Goal: Task Accomplishment & Management: Use online tool/utility

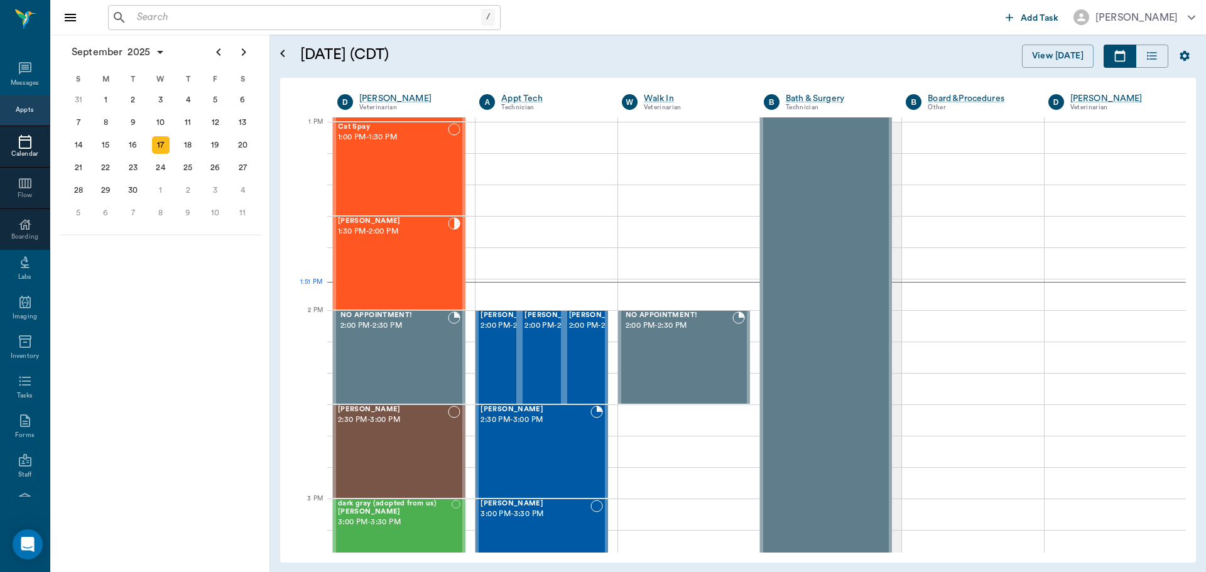
scroll to position [943, 0]
click at [495, 332] on span "2:00 PM - 2:30 PM" at bounding box center [511, 326] width 63 height 13
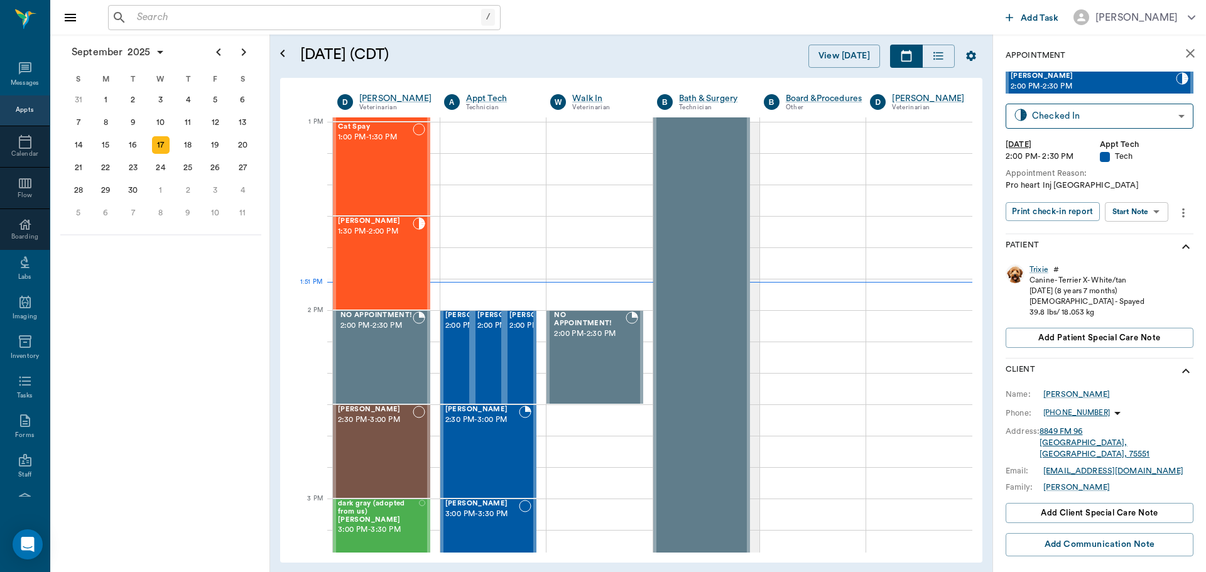
click at [1146, 212] on body "/ ​ Add Task [PERSON_NAME] Nectar Messages Appts Calendar Flow Boarding Labs Im…" at bounding box center [603, 286] width 1206 height 572
click at [1140, 239] on button "Start SOAP" at bounding box center [1122, 237] width 43 height 14
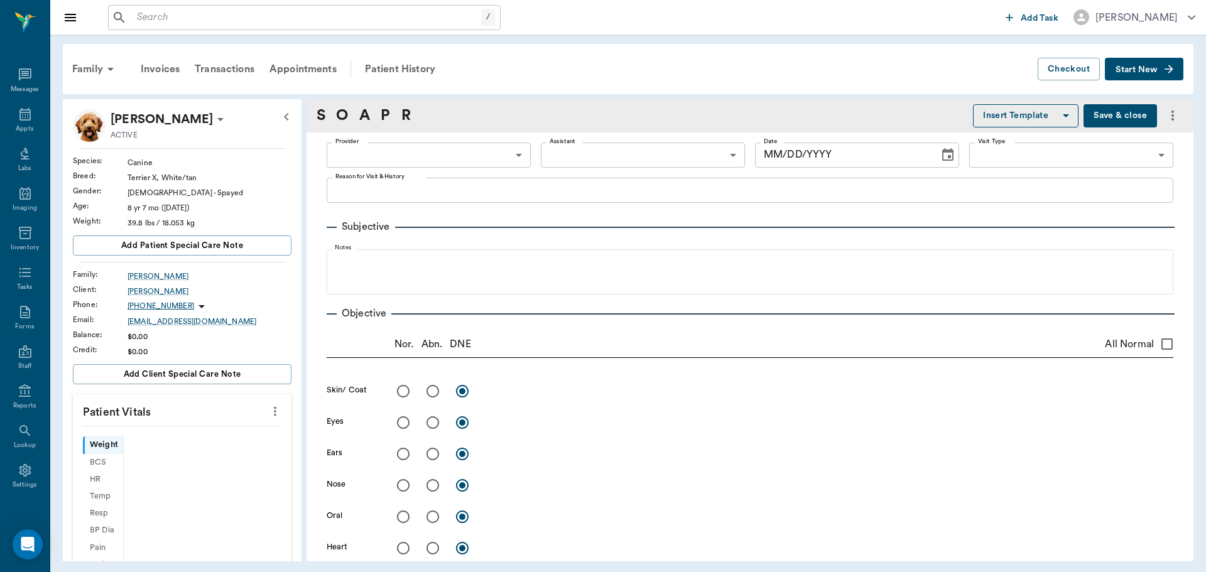
type input "63ec2f075fda476ae8351a4c"
type input "65d2be4f46e3a538d89b8c1a"
type textarea "Pro heart Inj [GEOGRAPHIC_DATA]"
type input "[DATE]"
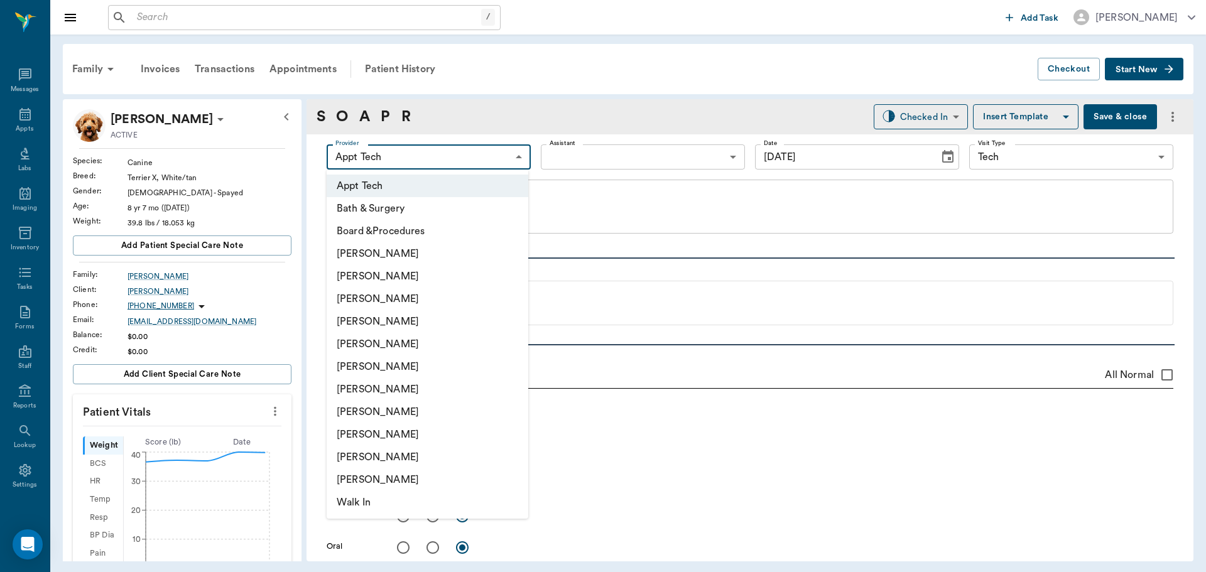
click at [433, 155] on body "/ ​ Add Task [PERSON_NAME] Nectar Messages Appts Labs Imaging Inventory Tasks F…" at bounding box center [603, 286] width 1206 height 572
click at [424, 302] on li "[PERSON_NAME]" at bounding box center [428, 299] width 202 height 23
type input "642ef10e332a41444de2bad1"
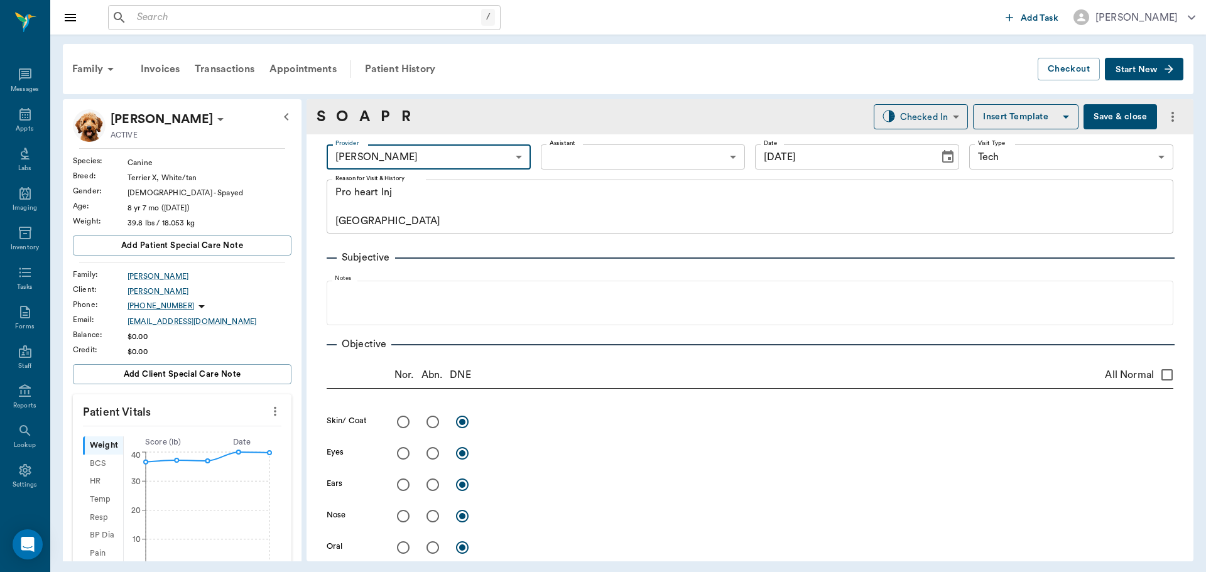
click at [268, 418] on icon "more" at bounding box center [275, 411] width 14 height 15
click at [210, 431] on span "Enter Vitals" at bounding box center [213, 432] width 106 height 13
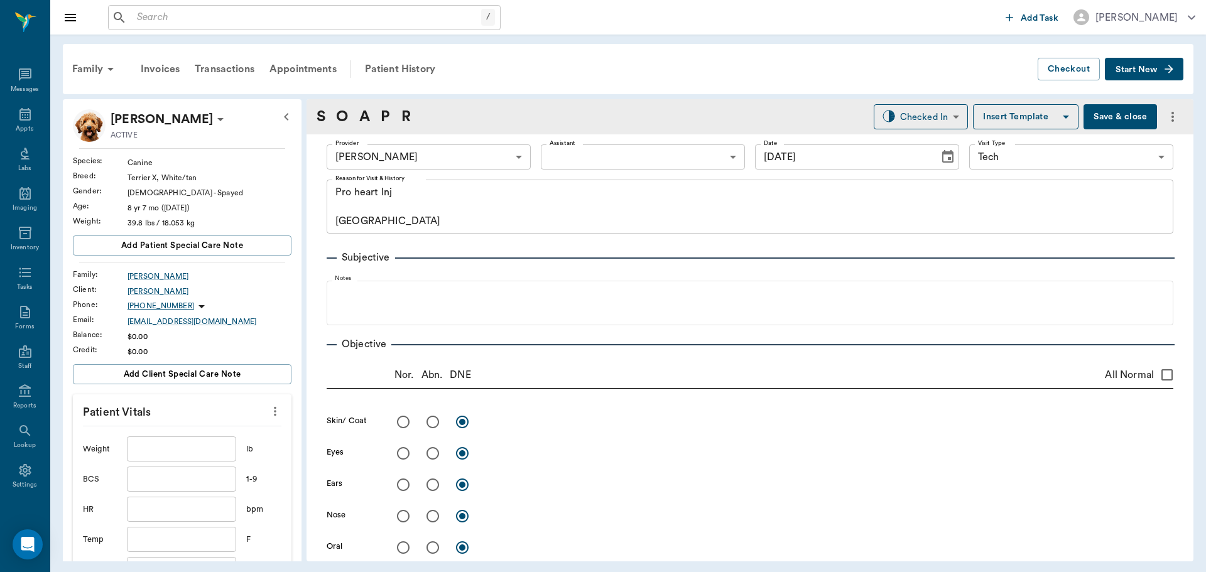
click at [184, 455] on input "text" at bounding box center [181, 448] width 109 height 25
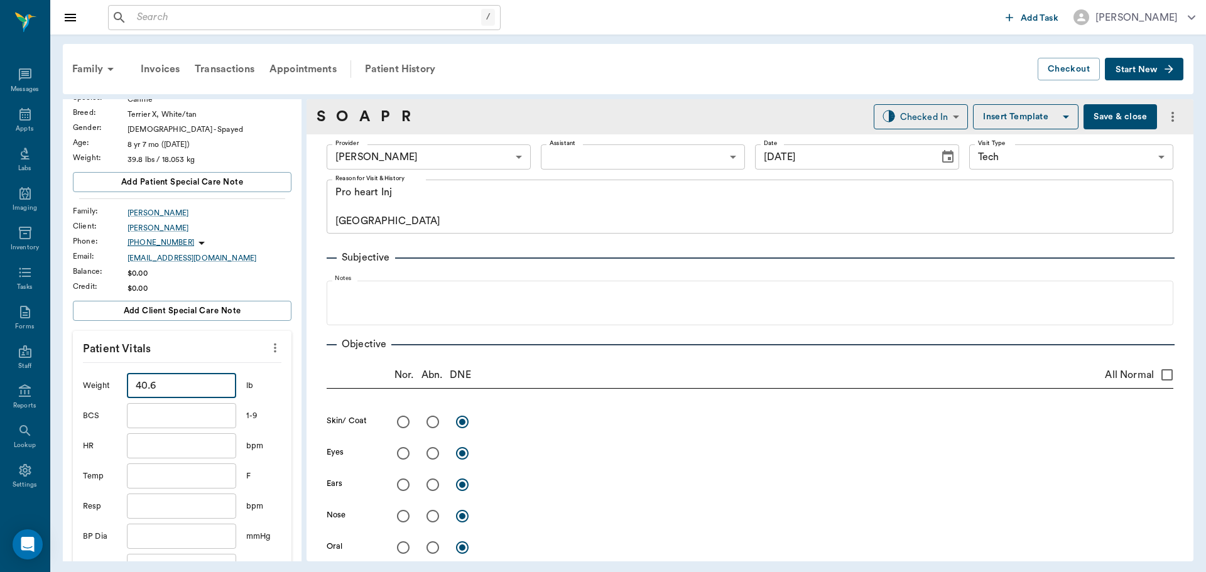
scroll to position [188, 0]
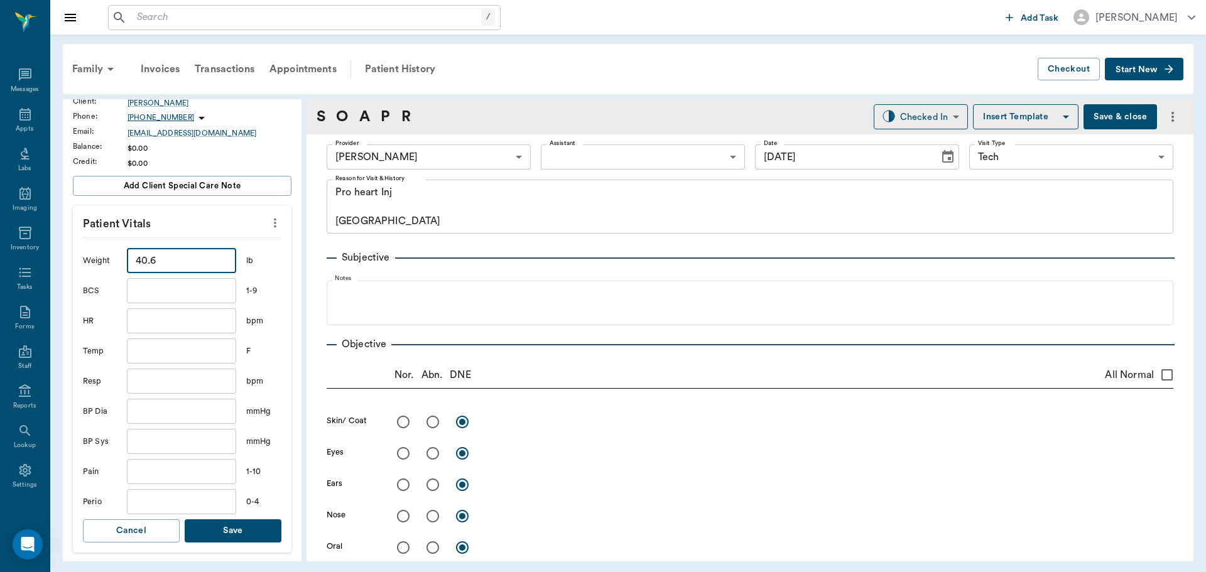
type input "40.6"
click at [247, 524] on button "Save" at bounding box center [233, 530] width 97 height 23
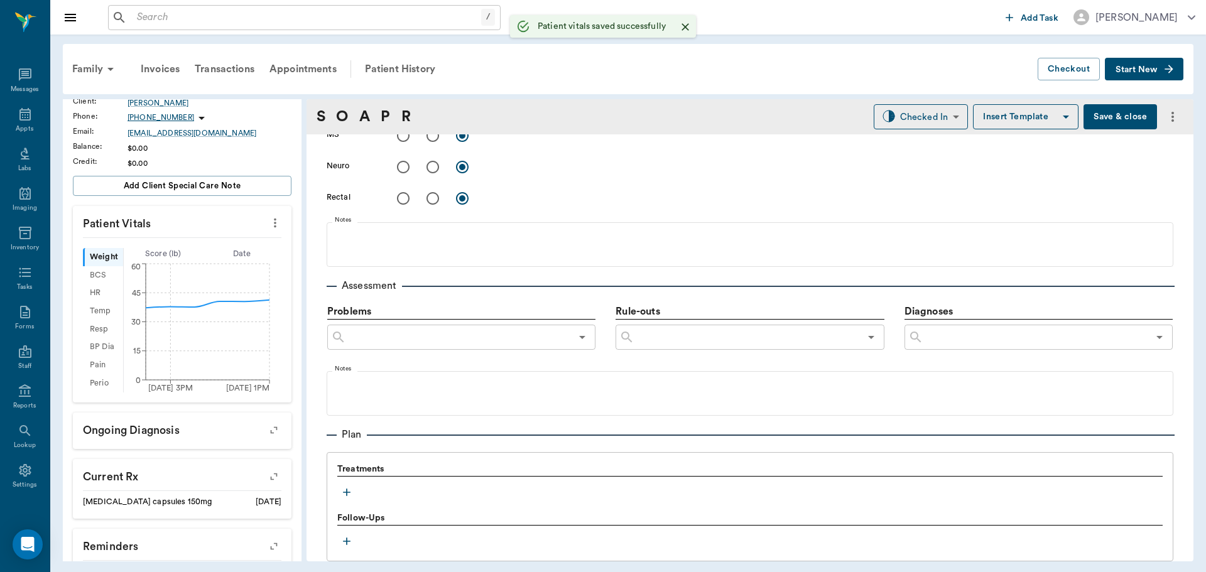
scroll to position [754, 0]
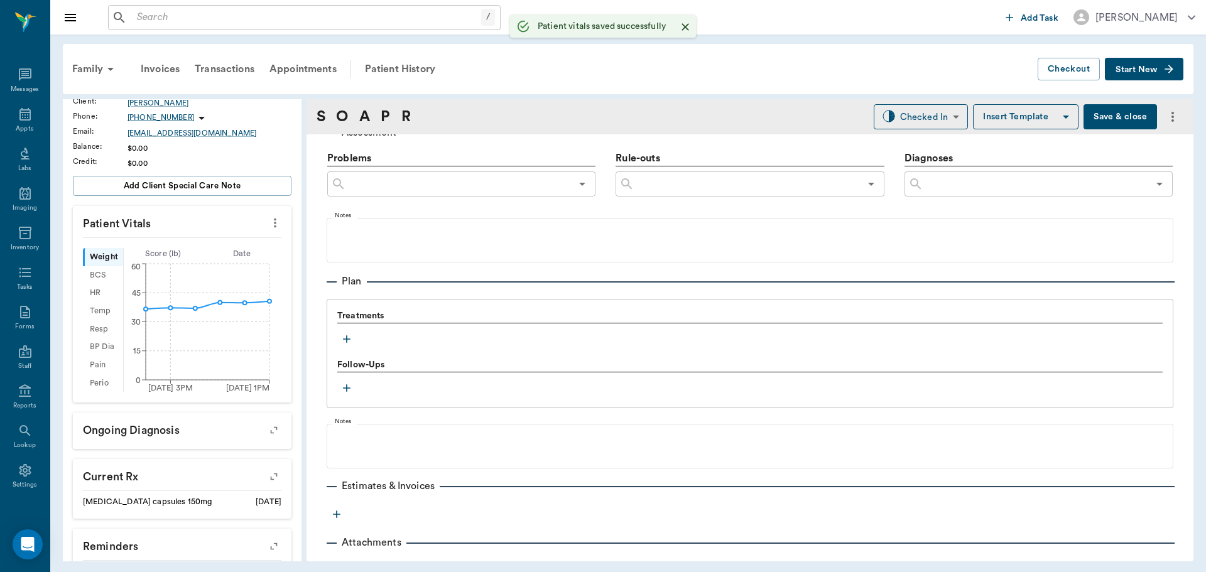
click at [347, 339] on icon "button" at bounding box center [347, 339] width 8 height 8
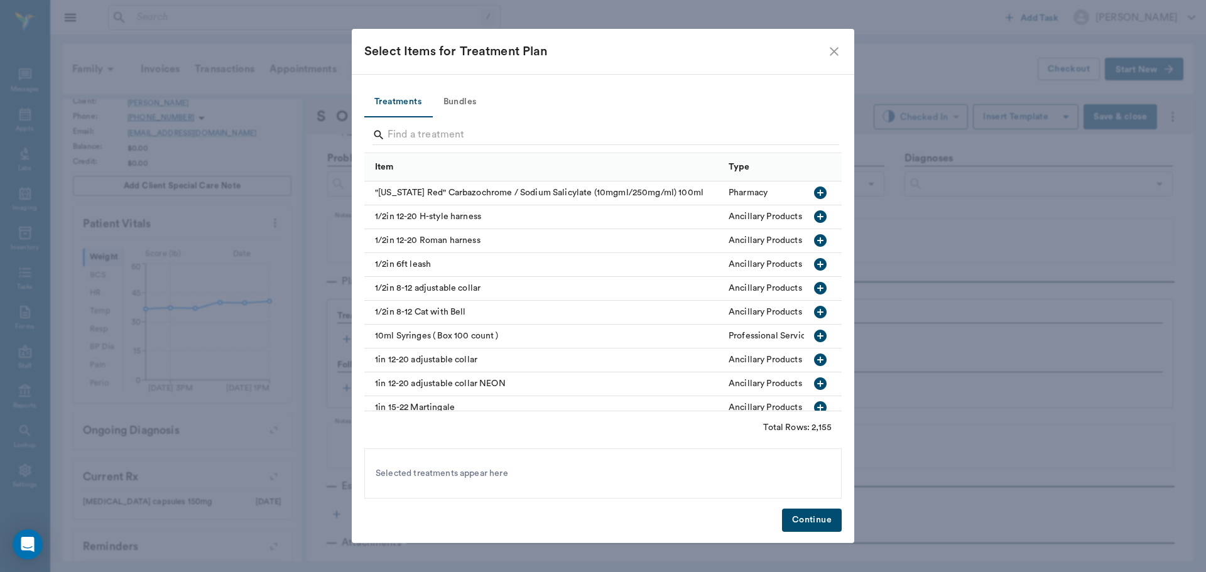
click at [463, 111] on button "Bundles" at bounding box center [459, 102] width 57 height 30
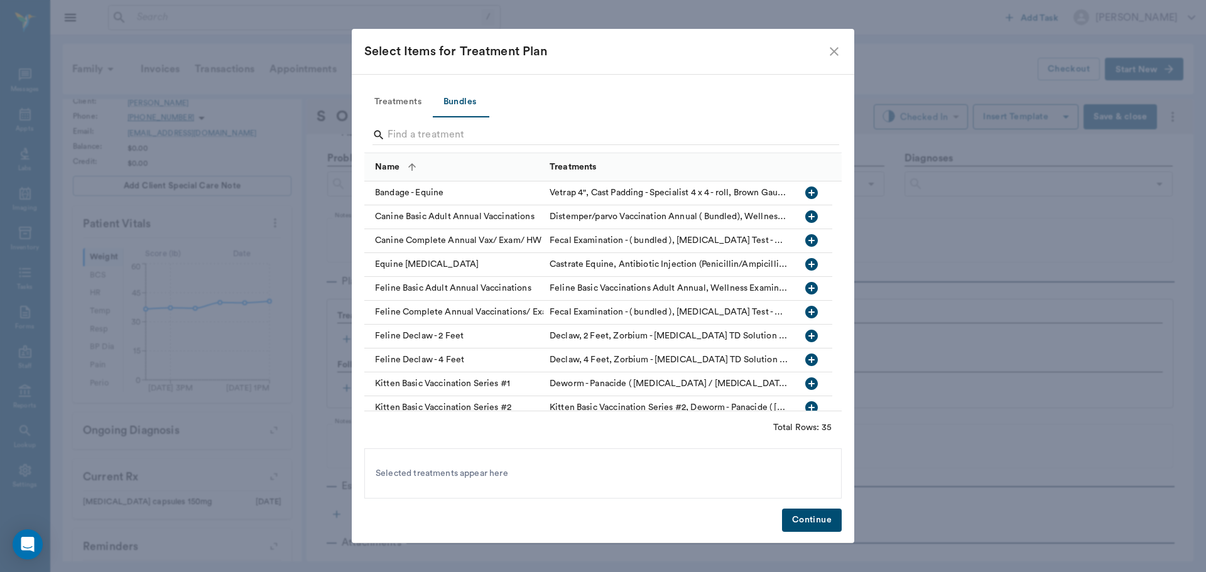
click at [393, 104] on button "Treatments" at bounding box center [397, 102] width 67 height 30
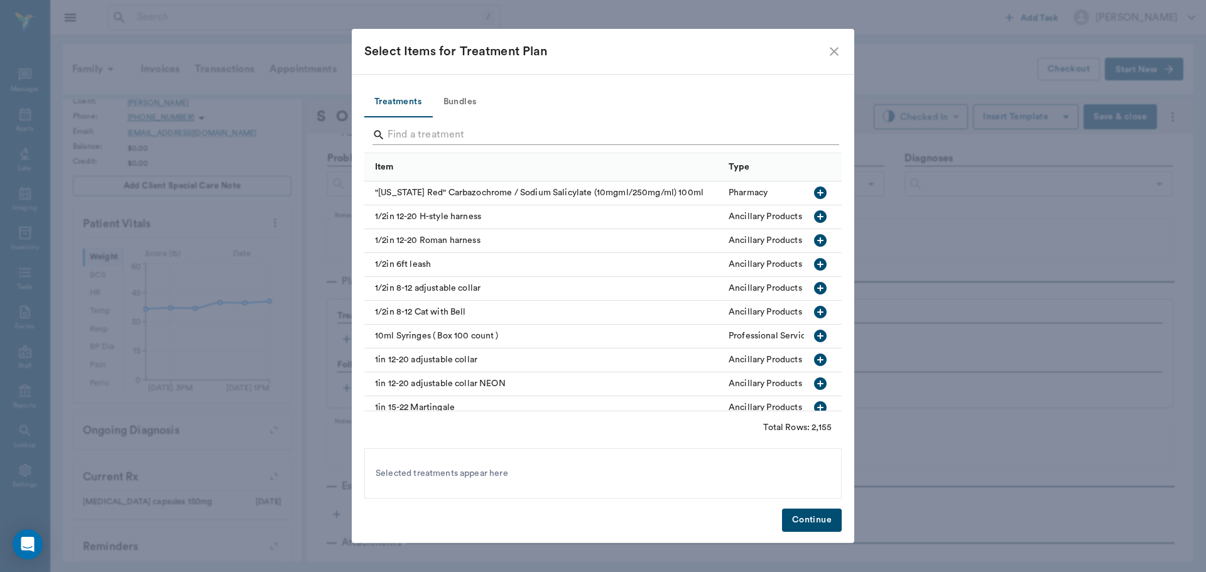
click at [439, 131] on input "Search" at bounding box center [603, 135] width 433 height 20
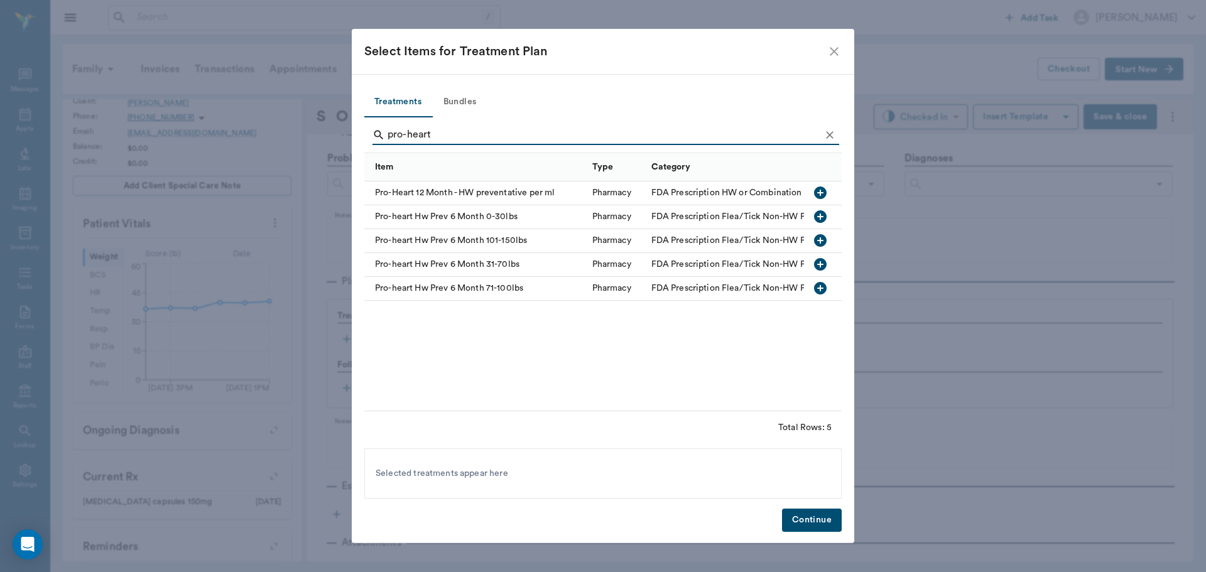
type input "pro-heart"
click at [820, 264] on icon "button" at bounding box center [820, 264] width 15 height 15
click at [820, 528] on button "Continue" at bounding box center [812, 520] width 60 height 23
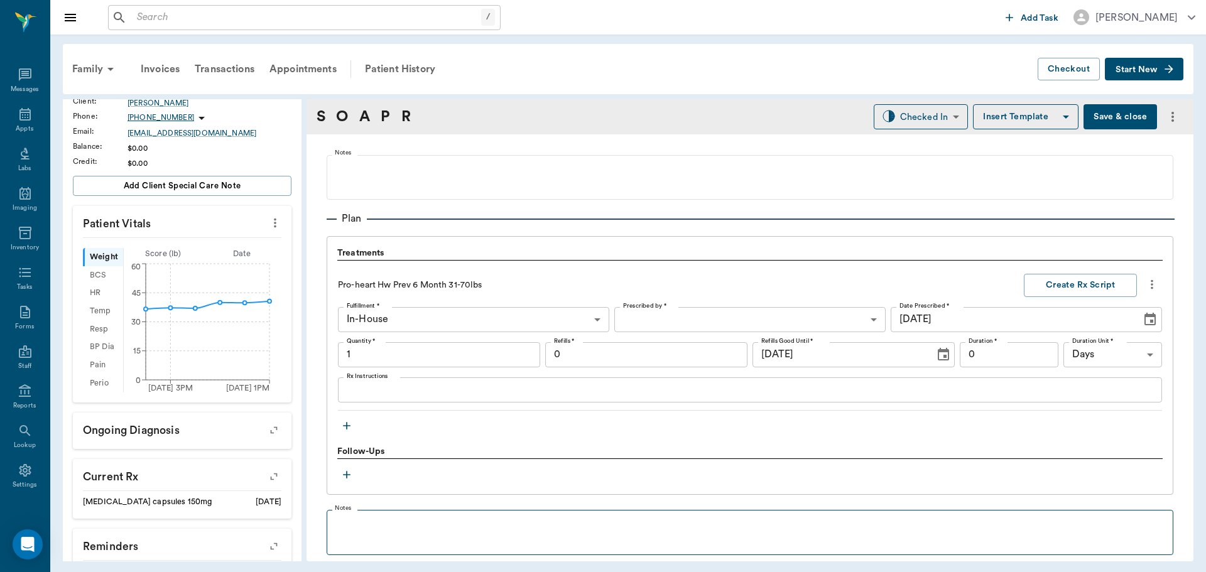
scroll to position [927, 0]
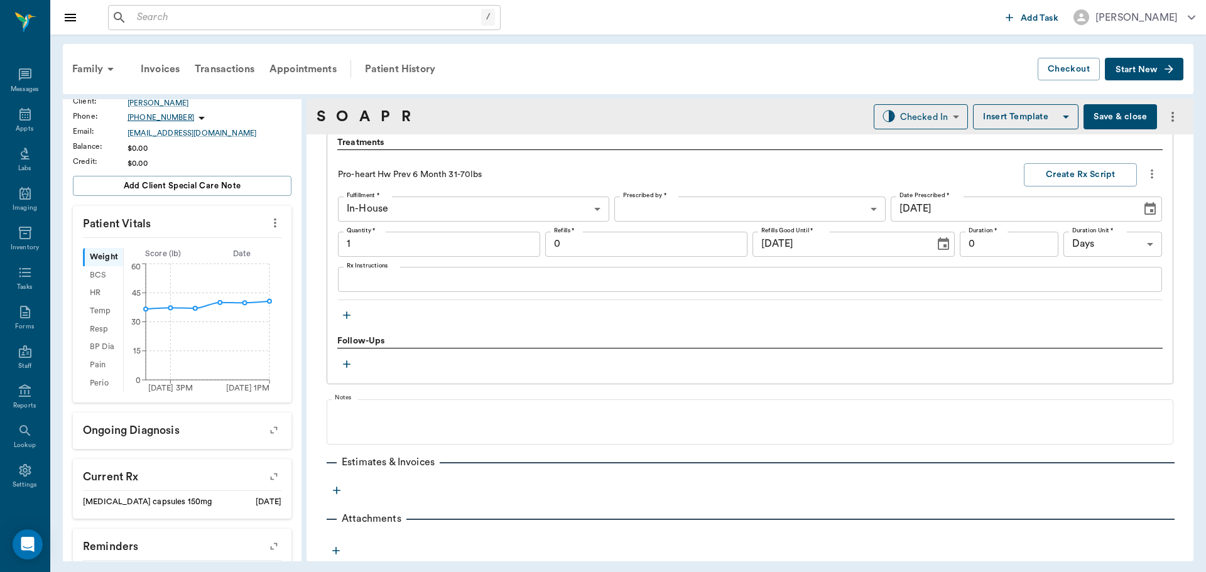
type input "1.00"
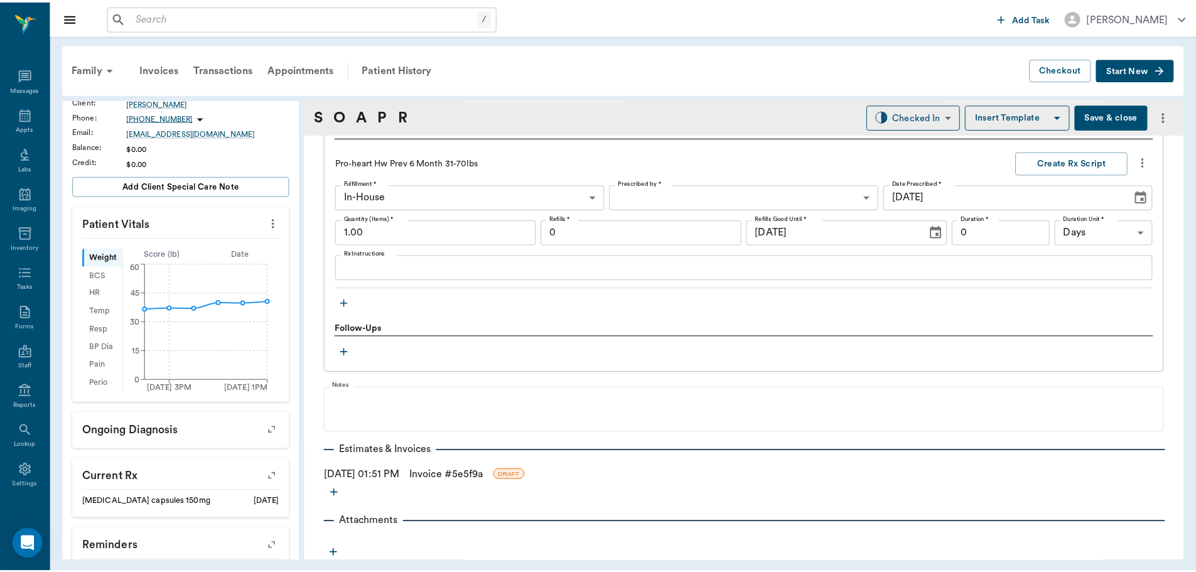
scroll to position [942, 0]
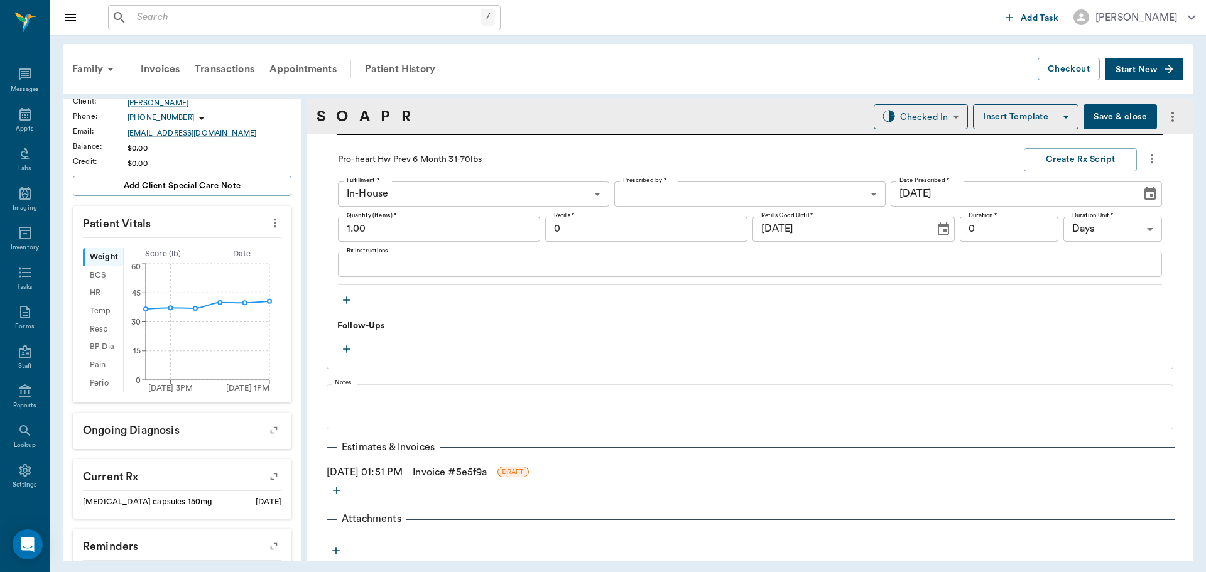
click at [465, 469] on link "Invoice # 5e5f9a" at bounding box center [450, 472] width 74 height 15
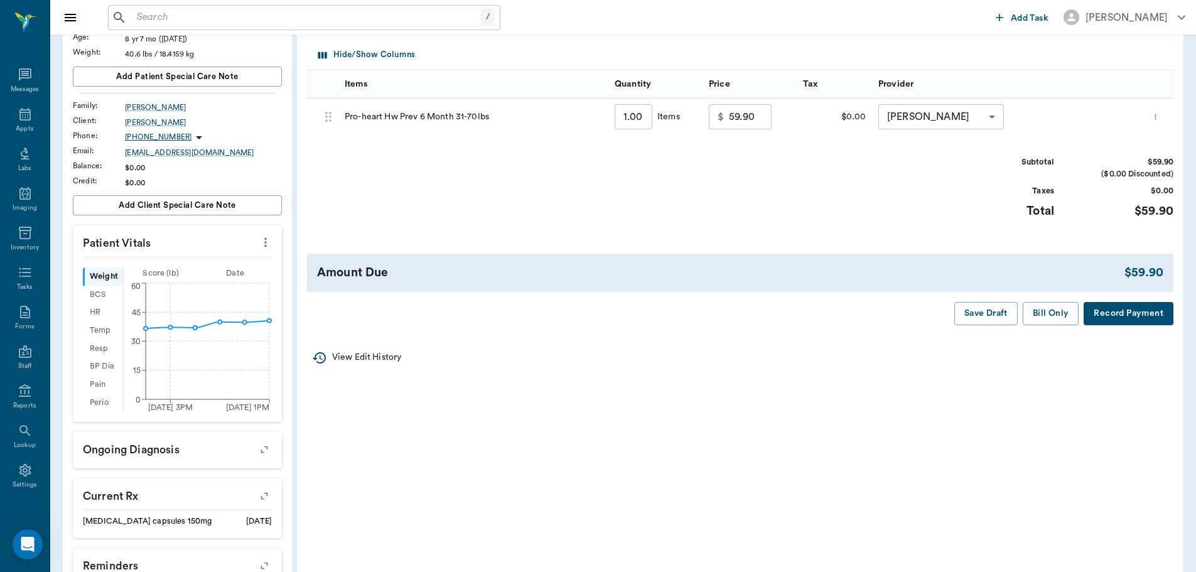
scroll to position [188, 0]
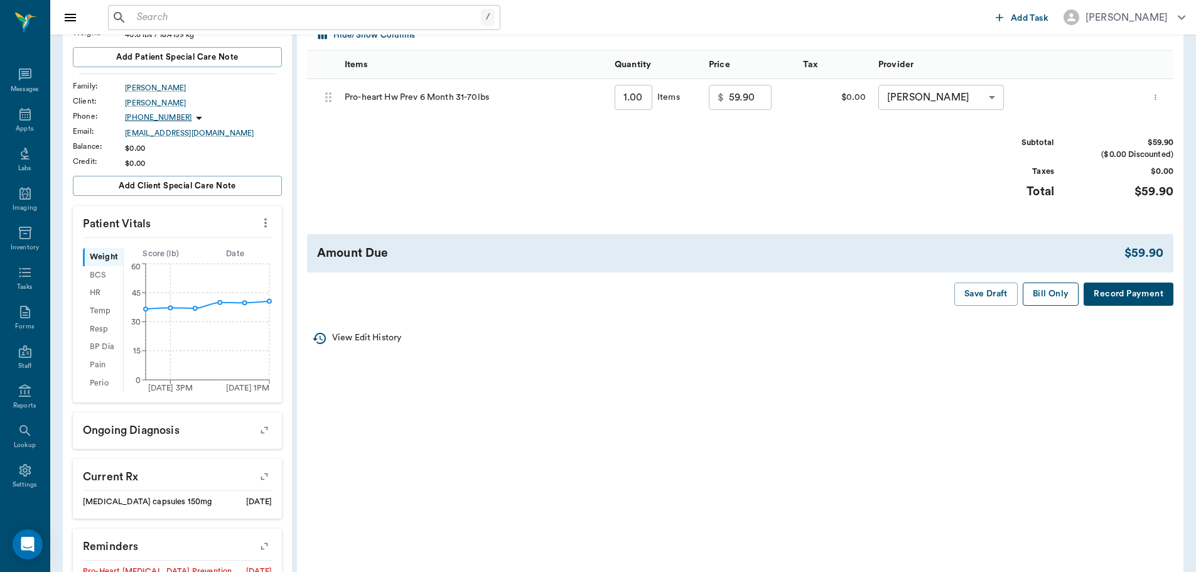
click at [1058, 301] on button "Bill Only" at bounding box center [1051, 294] width 57 height 23
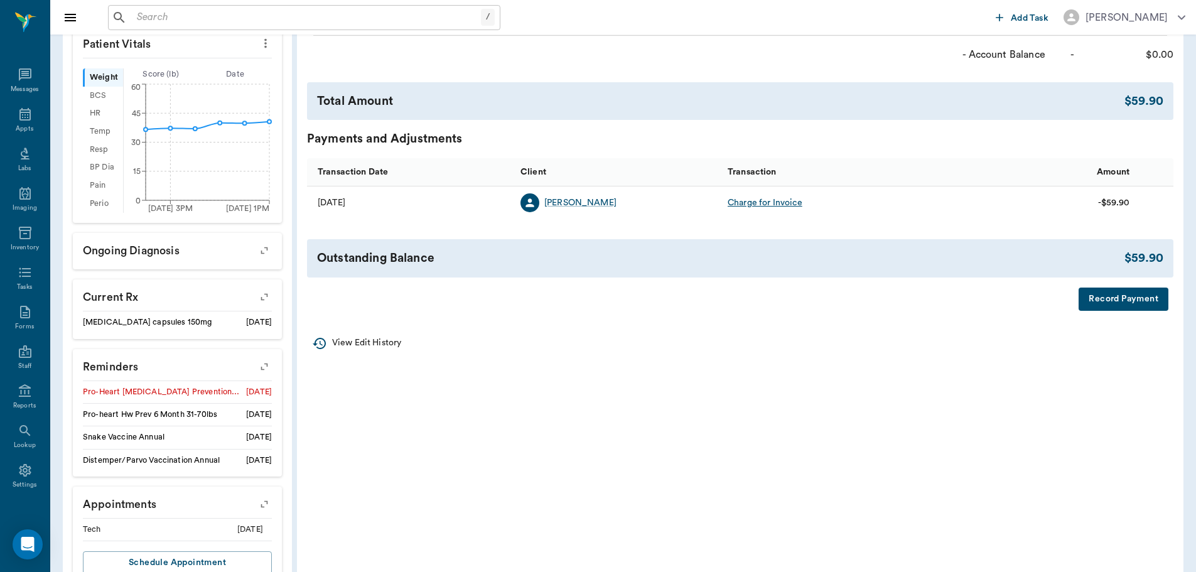
scroll to position [410, 0]
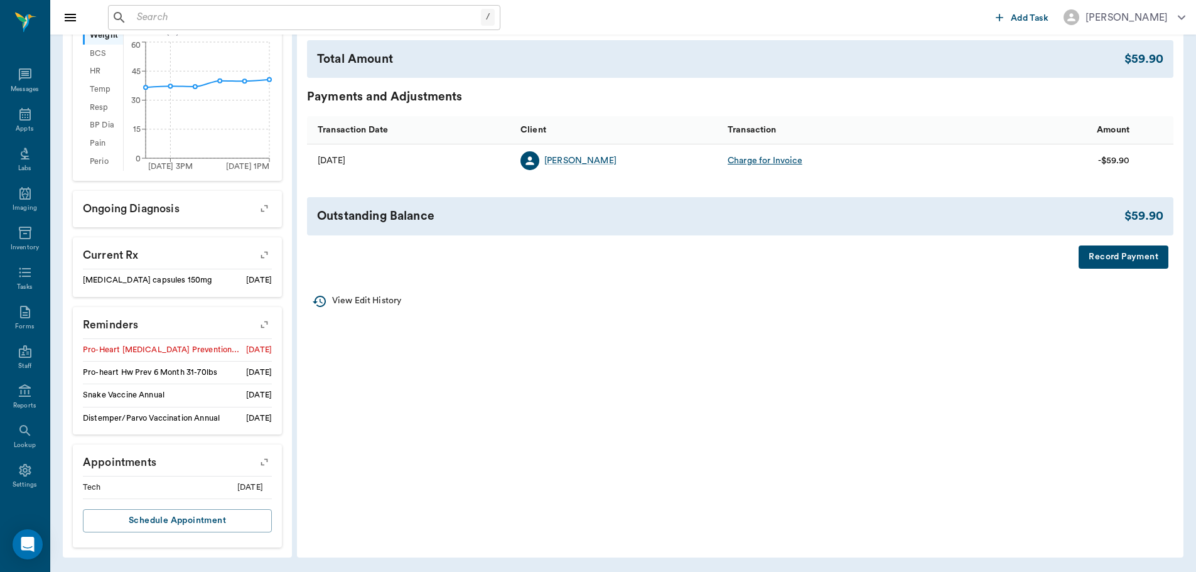
click at [261, 333] on button "button" at bounding box center [265, 324] width 32 height 32
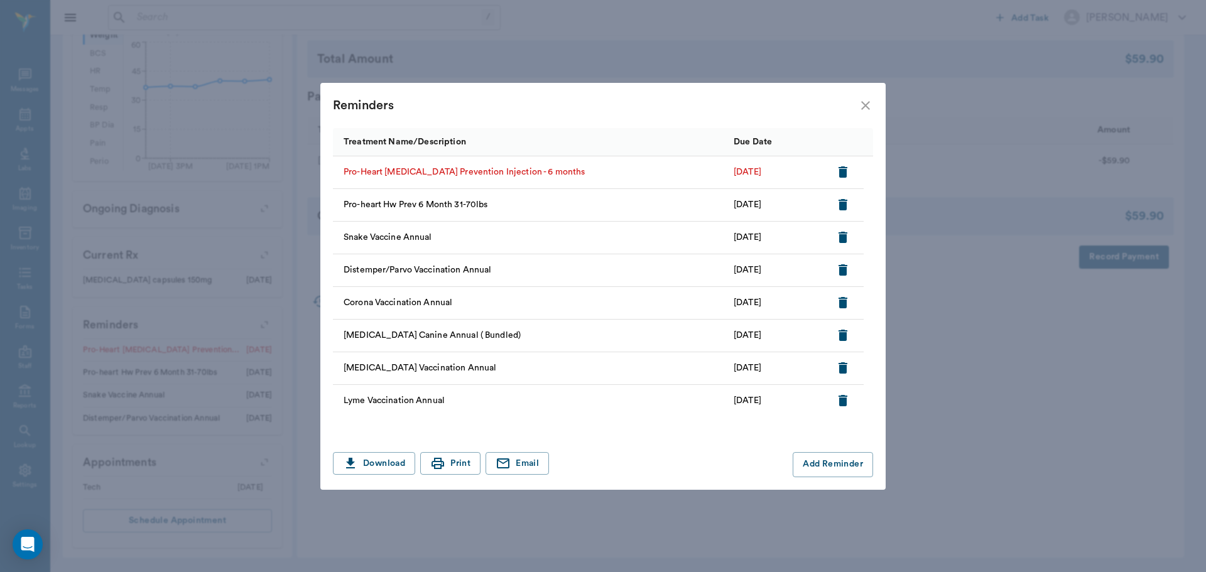
click at [843, 177] on icon "button" at bounding box center [842, 171] width 9 height 11
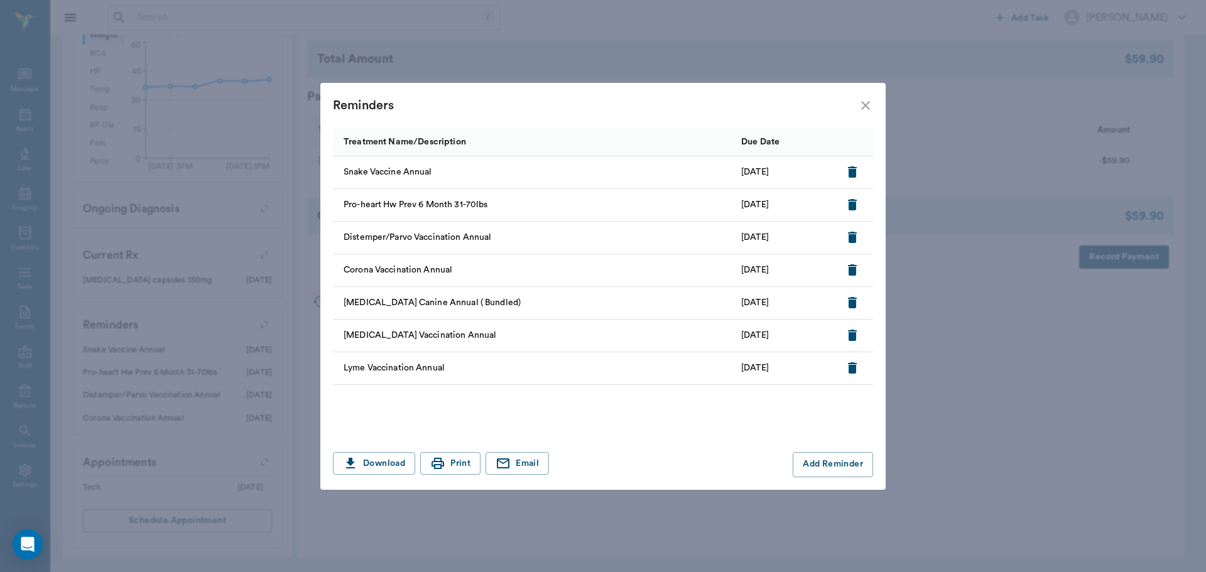
click at [868, 109] on icon "close" at bounding box center [865, 105] width 15 height 15
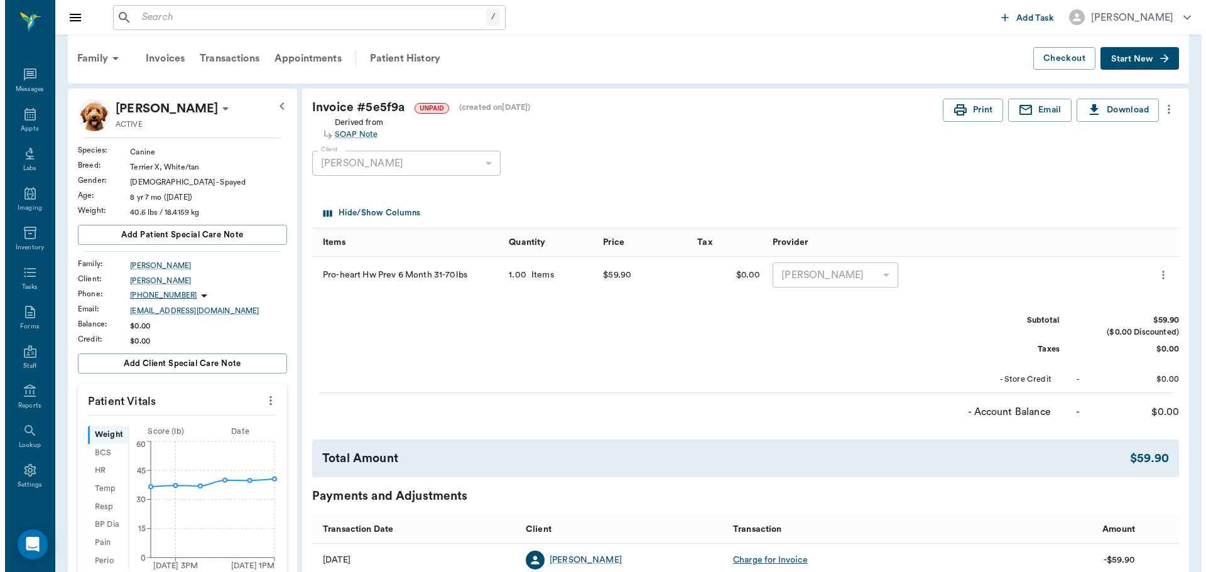
scroll to position [0, 0]
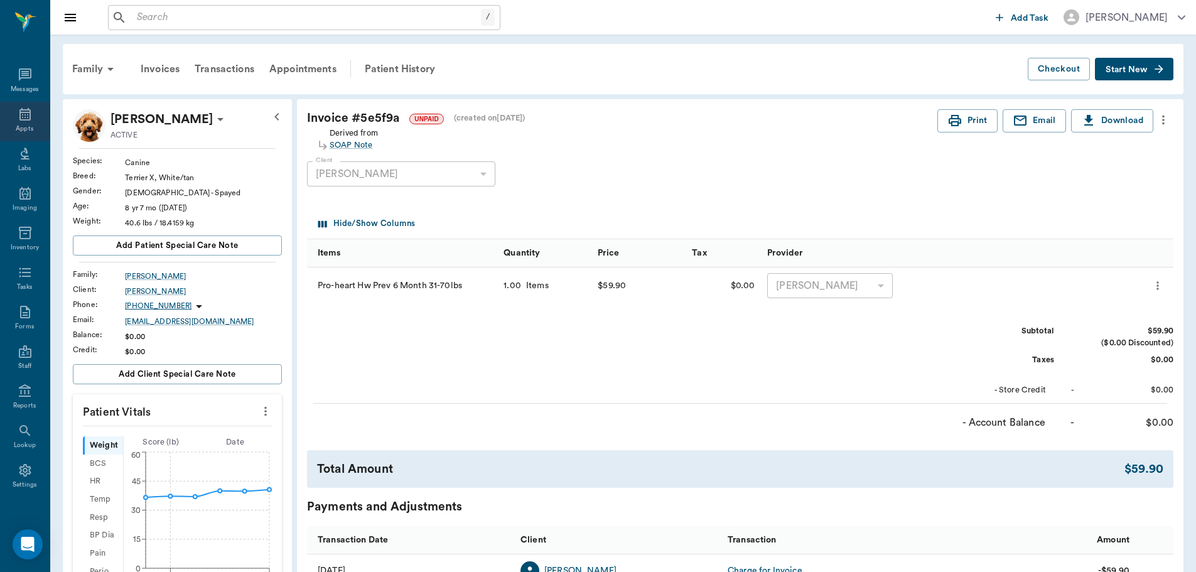
click at [20, 111] on icon at bounding box center [25, 114] width 15 height 15
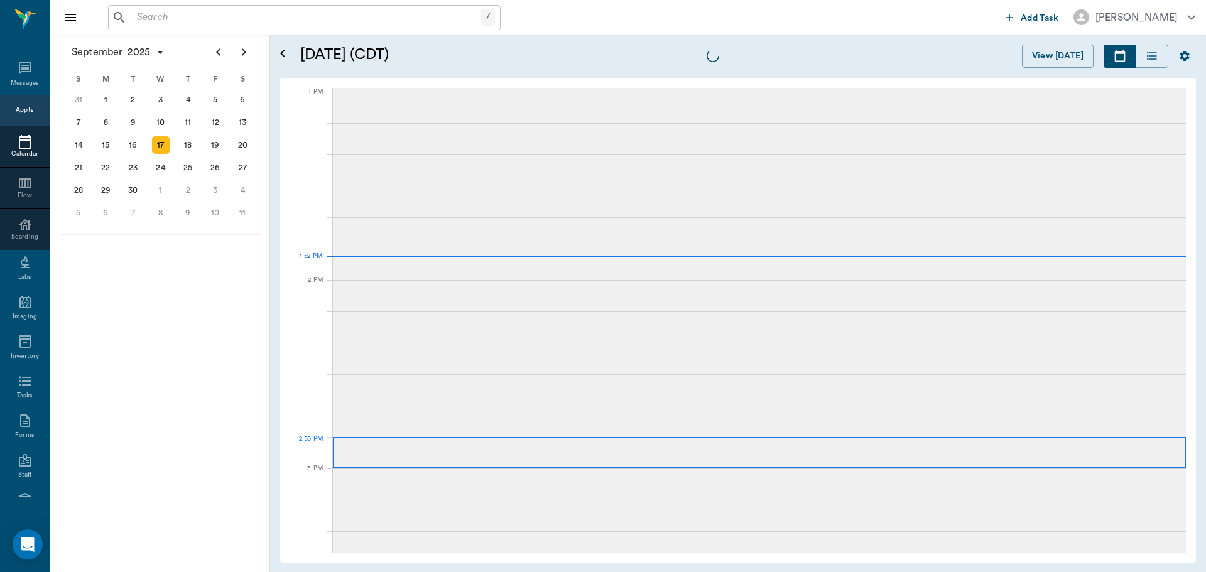
scroll to position [942, 0]
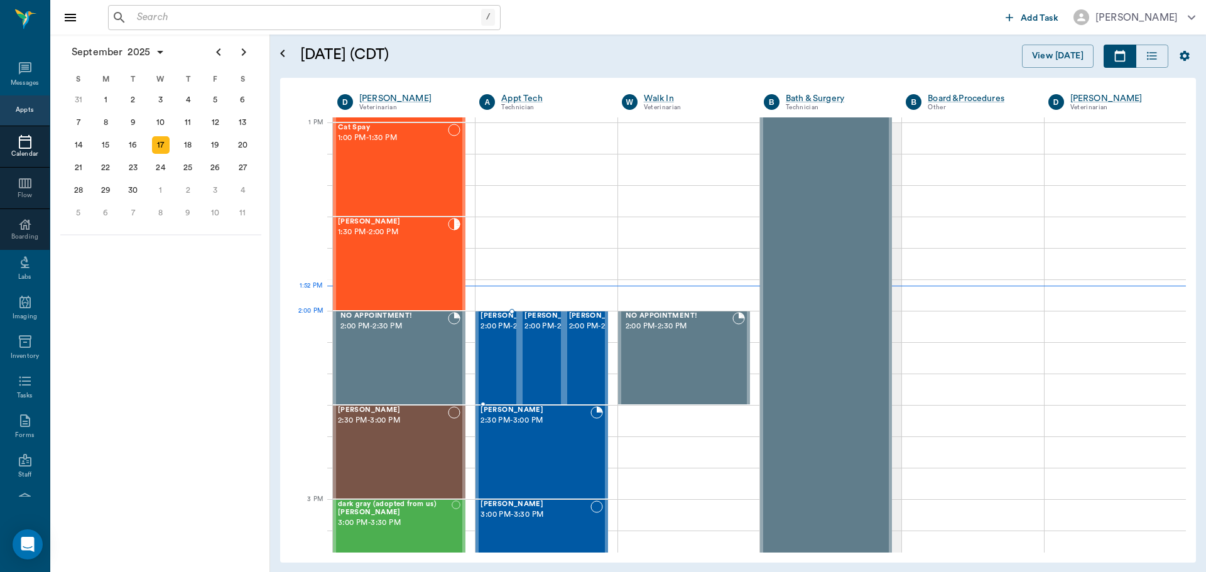
click at [497, 333] on span "2:00 PM - 2:30 PM" at bounding box center [511, 326] width 63 height 13
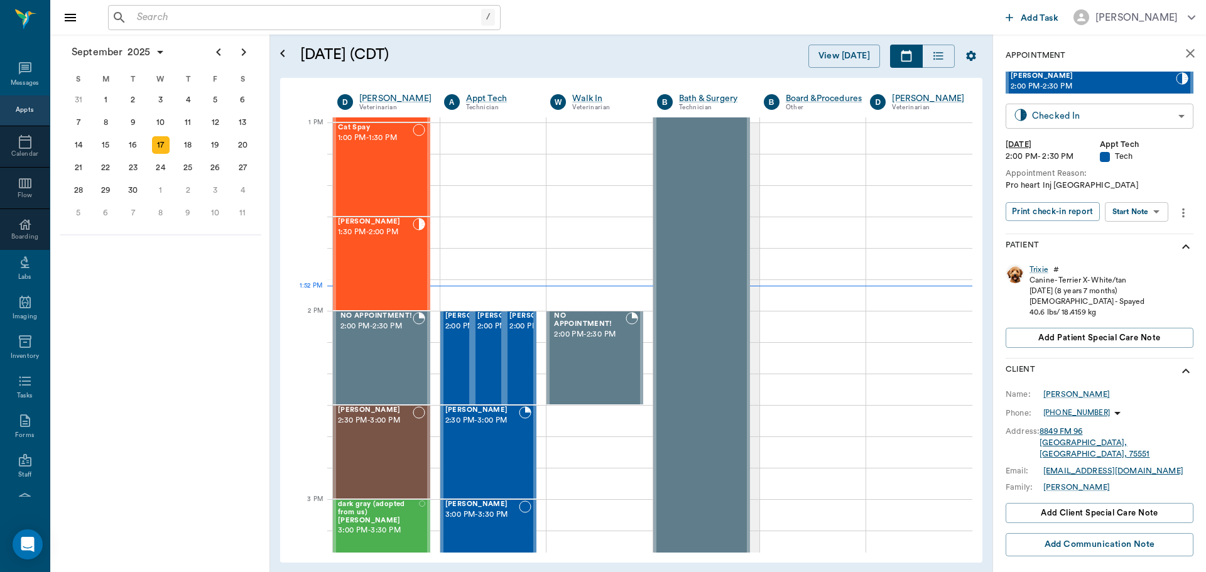
click at [1174, 112] on body "/ ​ Add Task [PERSON_NAME] Nectar Messages Appts Calendar Flow Boarding Labs Im…" at bounding box center [603, 286] width 1206 height 572
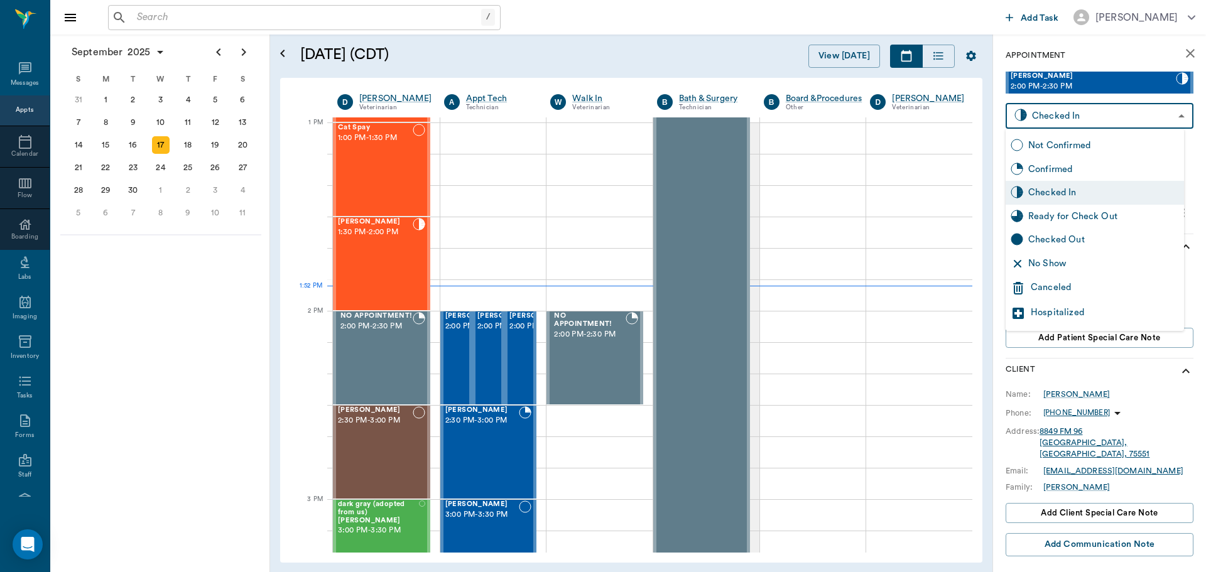
click at [1104, 220] on div "Ready for Check Out" at bounding box center [1103, 217] width 151 height 14
type input "READY_TO_CHECKOUT"
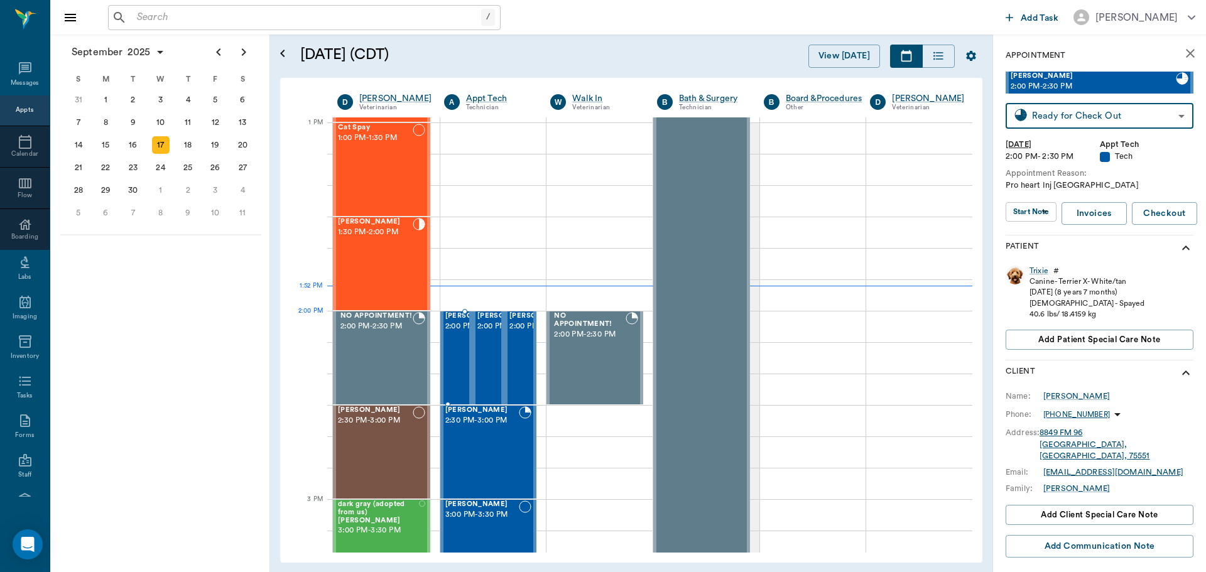
click at [455, 332] on span "2:00 PM - 2:30 PM" at bounding box center [476, 326] width 63 height 13
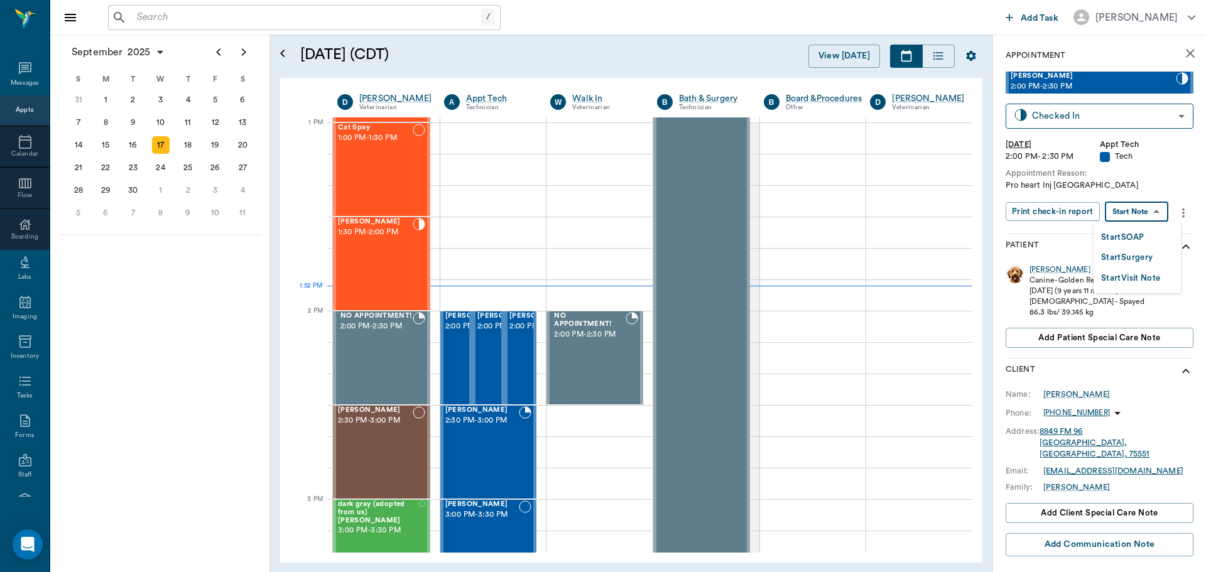
click at [1149, 209] on body "/ ​ Add Task [PERSON_NAME] Nectar Messages Appts Calendar Flow Boarding Labs Im…" at bounding box center [603, 286] width 1206 height 572
click at [1134, 242] on button "Start SOAP" at bounding box center [1122, 237] width 43 height 14
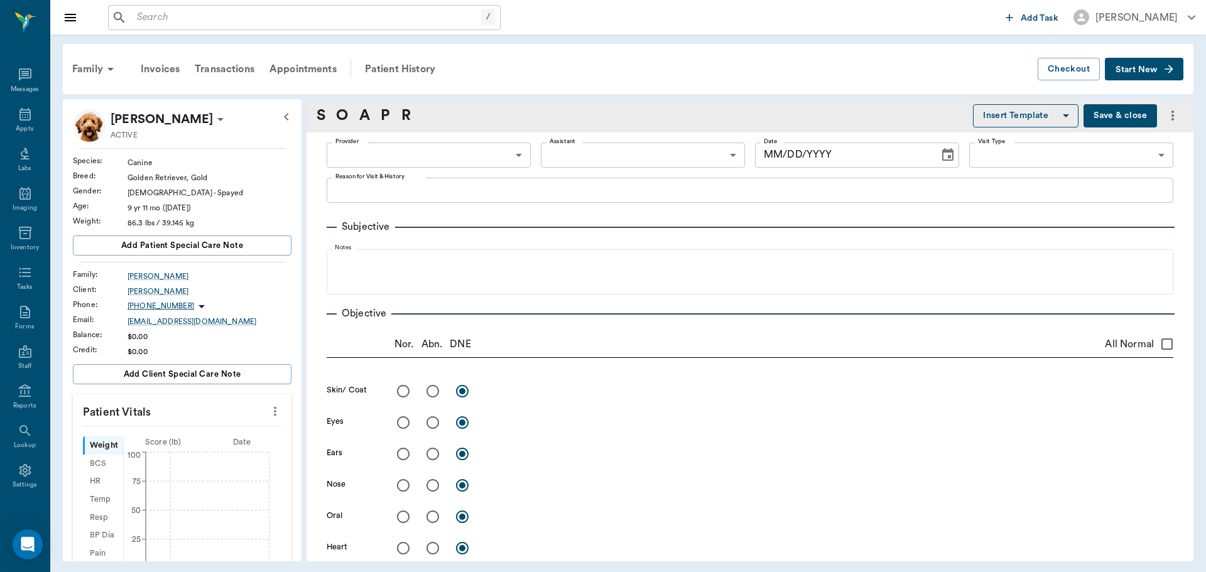
type input "63ec2f075fda476ae8351a4c"
type input "65d2be4f46e3a538d89b8c1a"
type textarea "Pro heart Inj [GEOGRAPHIC_DATA]"
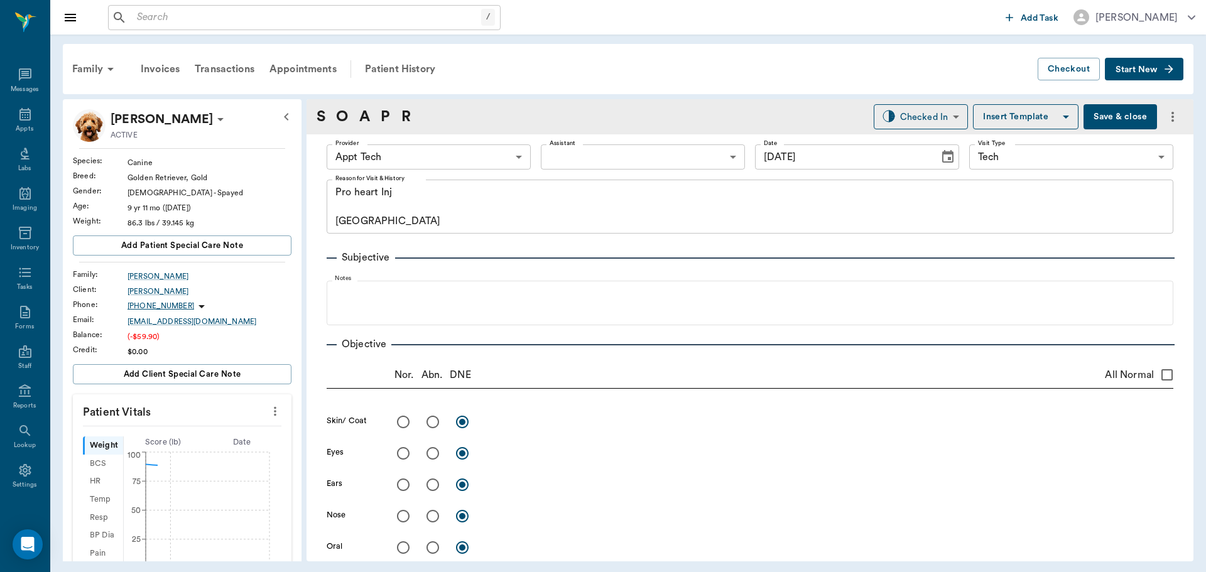
type input "[DATE]"
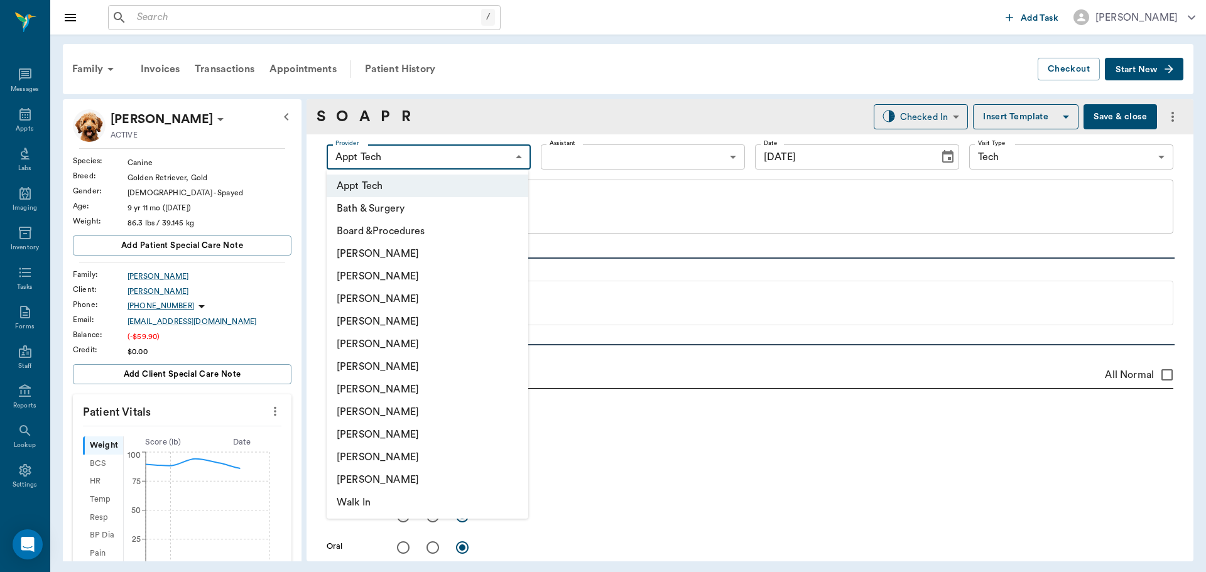
click at [467, 147] on body "/ ​ Add Task [PERSON_NAME] Nectar Messages Appts Labs Imaging Inventory Tasks F…" at bounding box center [603, 286] width 1206 height 572
click at [426, 291] on li "[PERSON_NAME]" at bounding box center [428, 299] width 202 height 23
type input "642ef10e332a41444de2bad1"
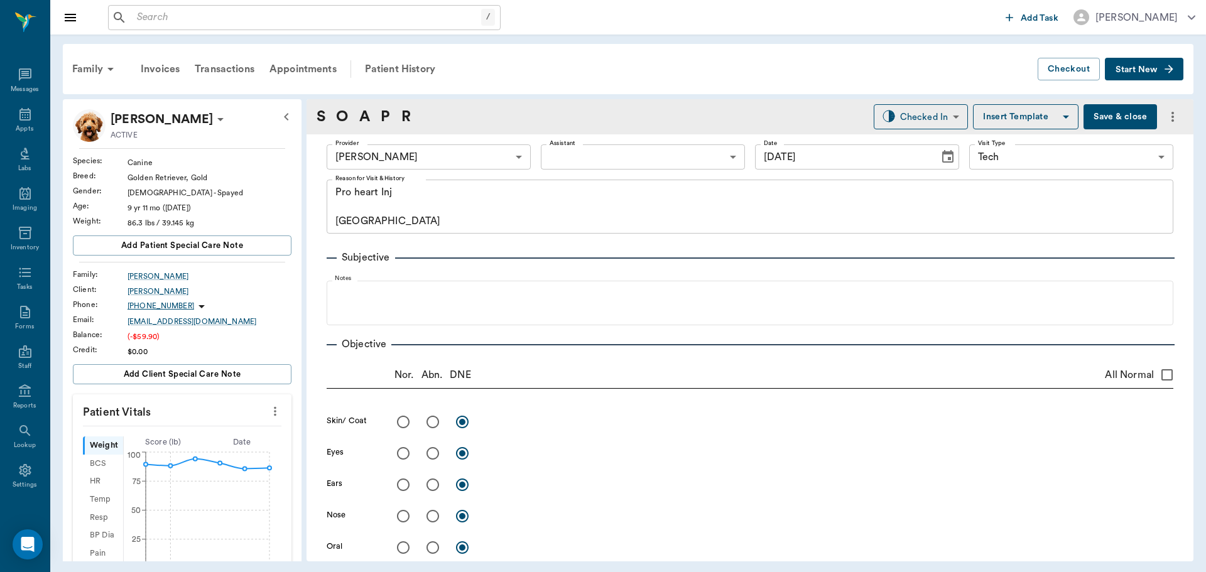
click at [265, 412] on button "more" at bounding box center [275, 411] width 20 height 21
click at [229, 421] on li "Enter Vitals" at bounding box center [213, 432] width 126 height 23
click at [202, 457] on input "text" at bounding box center [181, 448] width 109 height 25
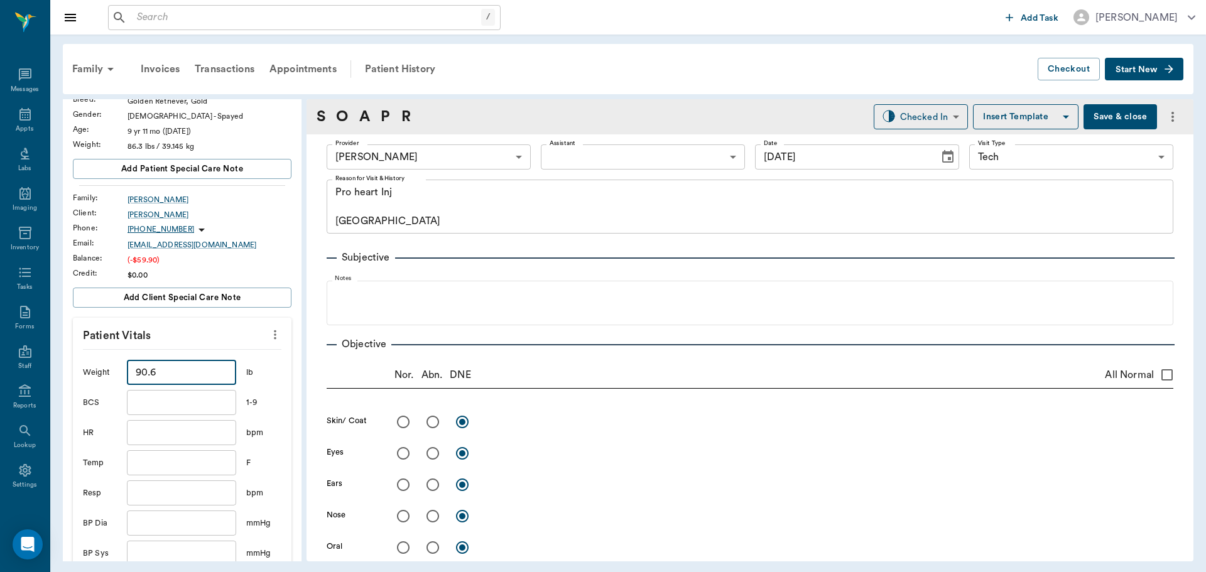
scroll to position [251, 0]
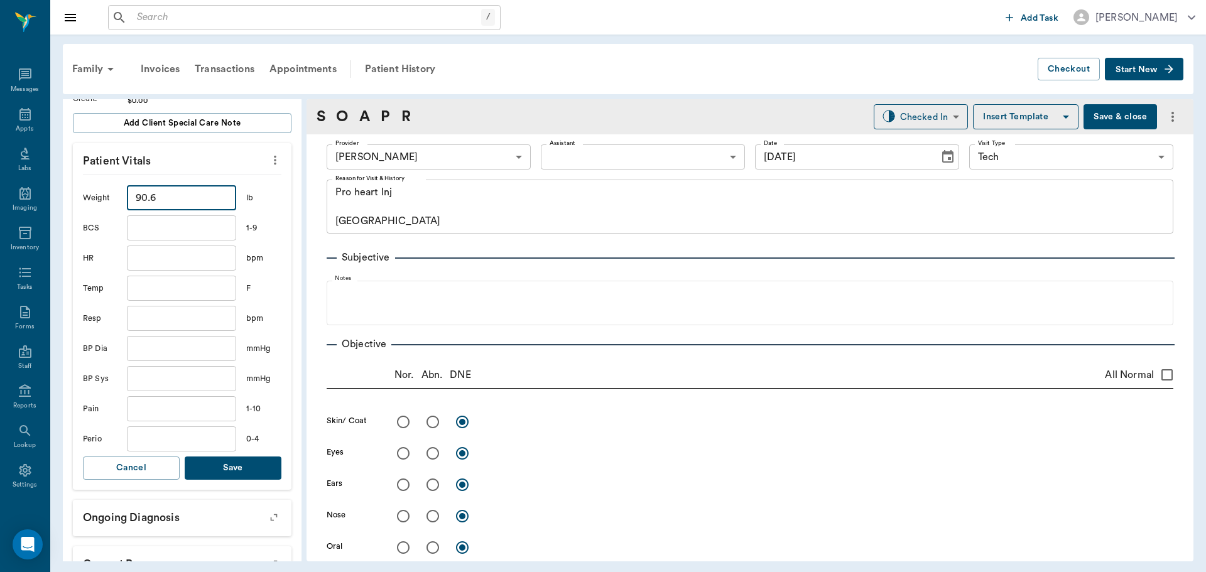
type input "90.6"
click at [246, 474] on button "Save" at bounding box center [233, 468] width 97 height 23
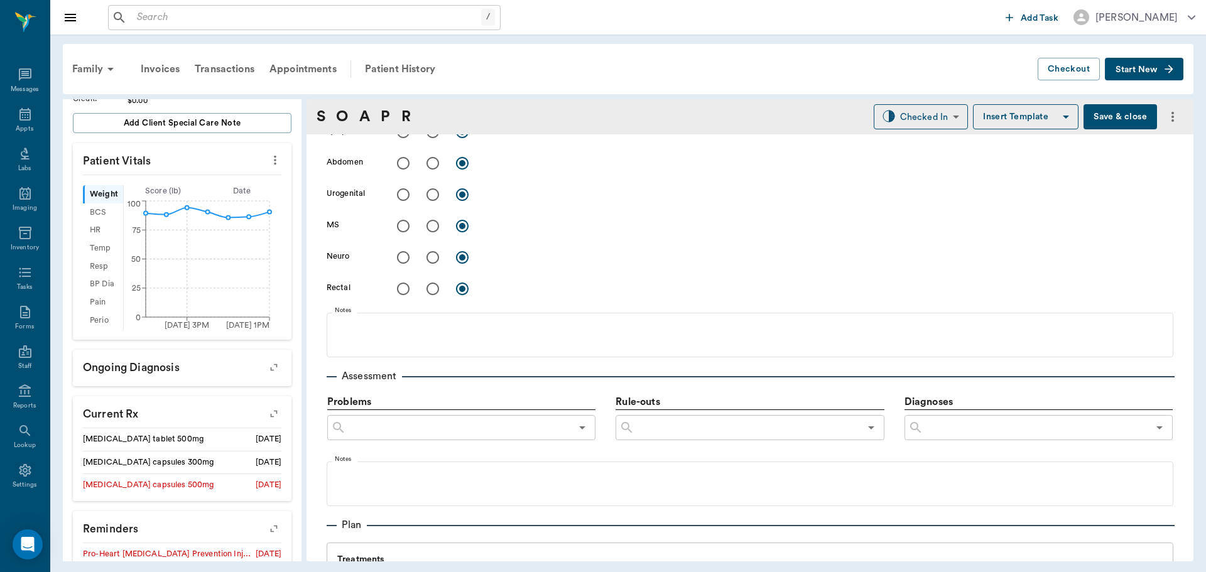
scroll to position [691, 0]
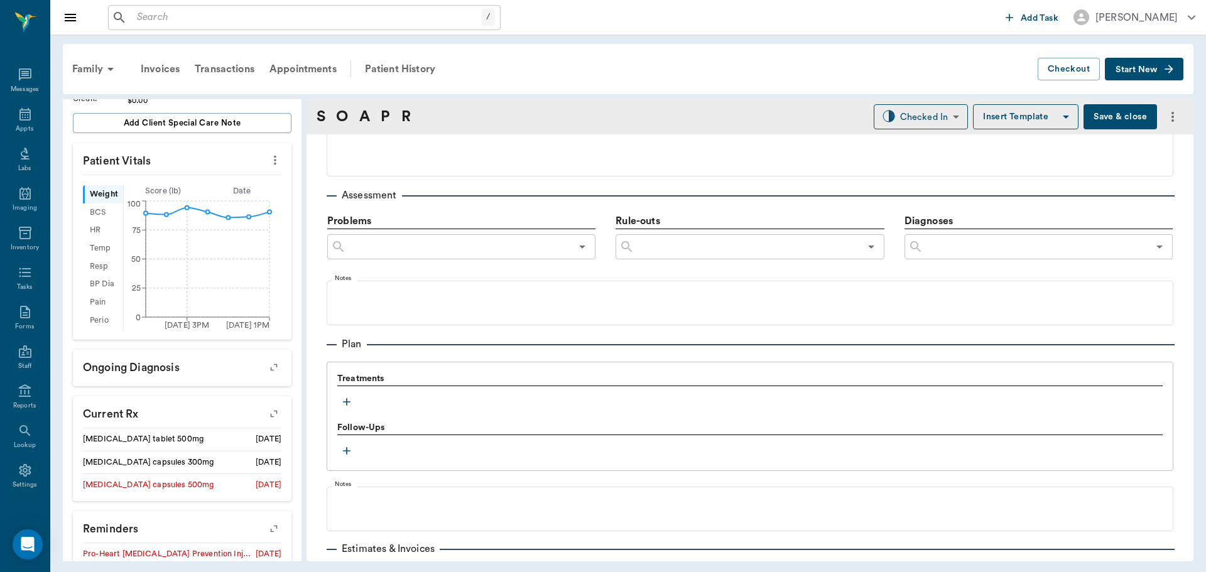
click at [345, 399] on icon "button" at bounding box center [346, 402] width 13 height 13
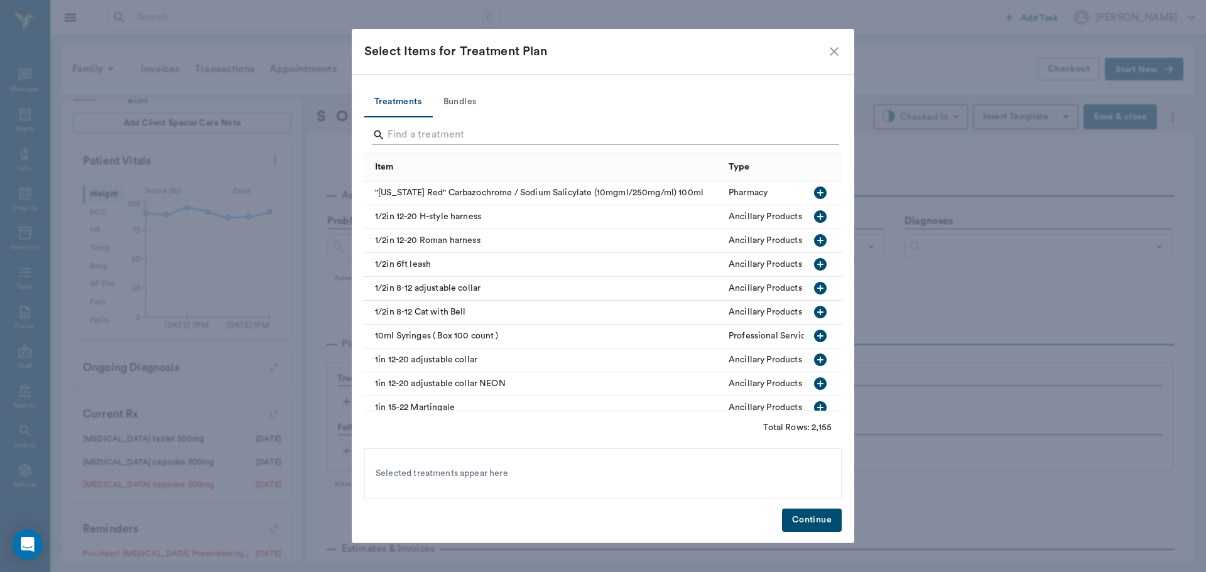
click at [507, 127] on input "Search" at bounding box center [603, 135] width 433 height 20
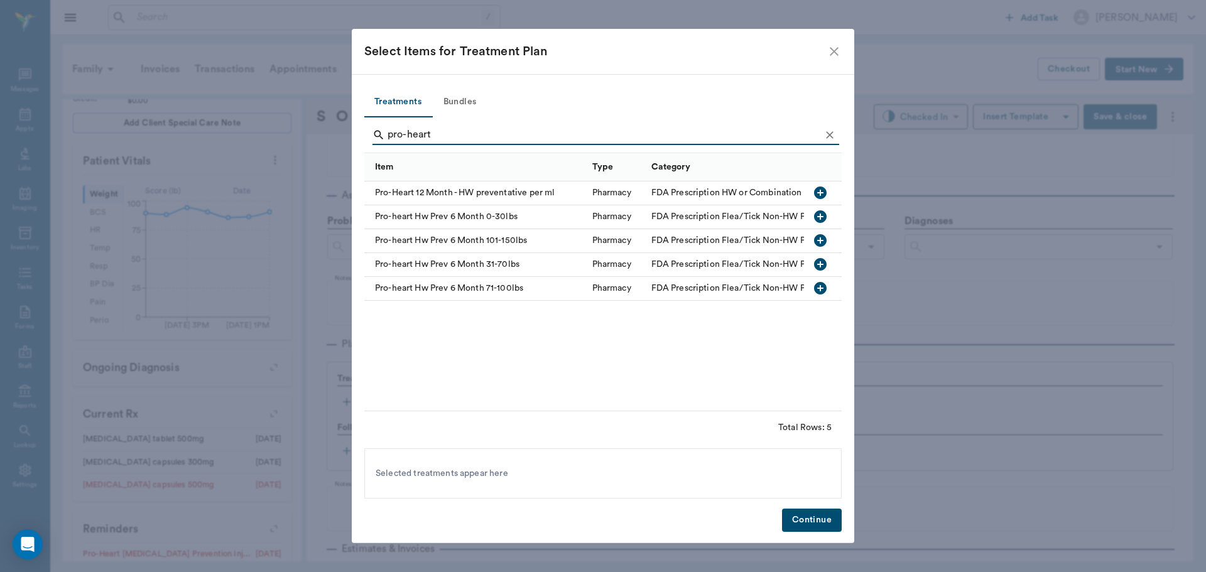
type input "pro-heart"
click at [820, 287] on icon "button" at bounding box center [820, 288] width 13 height 13
click at [816, 523] on button "Continue" at bounding box center [812, 520] width 60 height 23
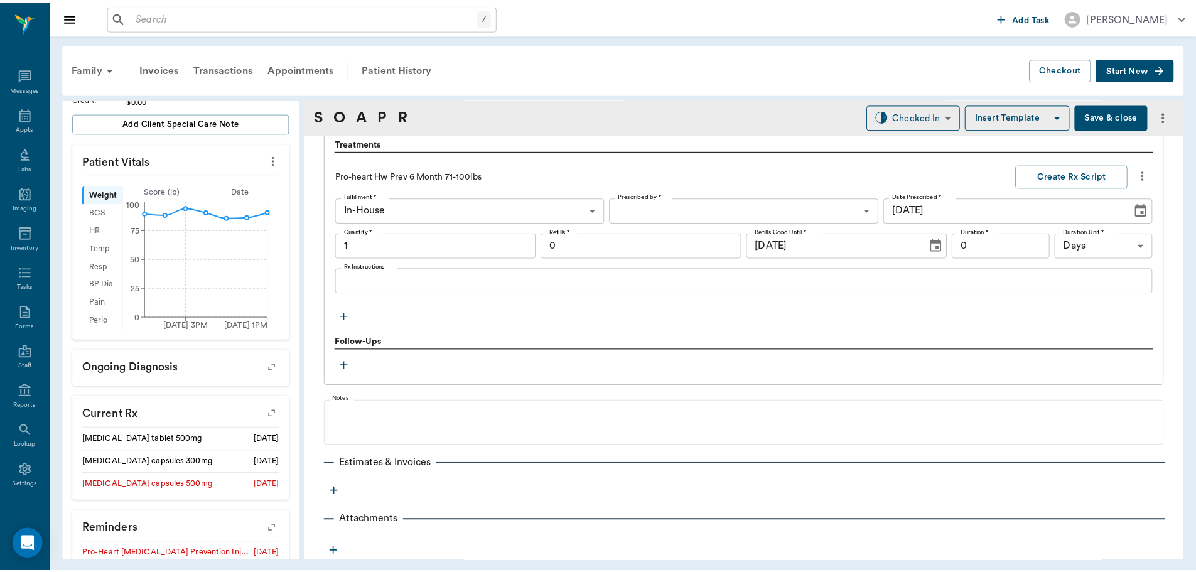
scroll to position [927, 0]
type input "1.00"
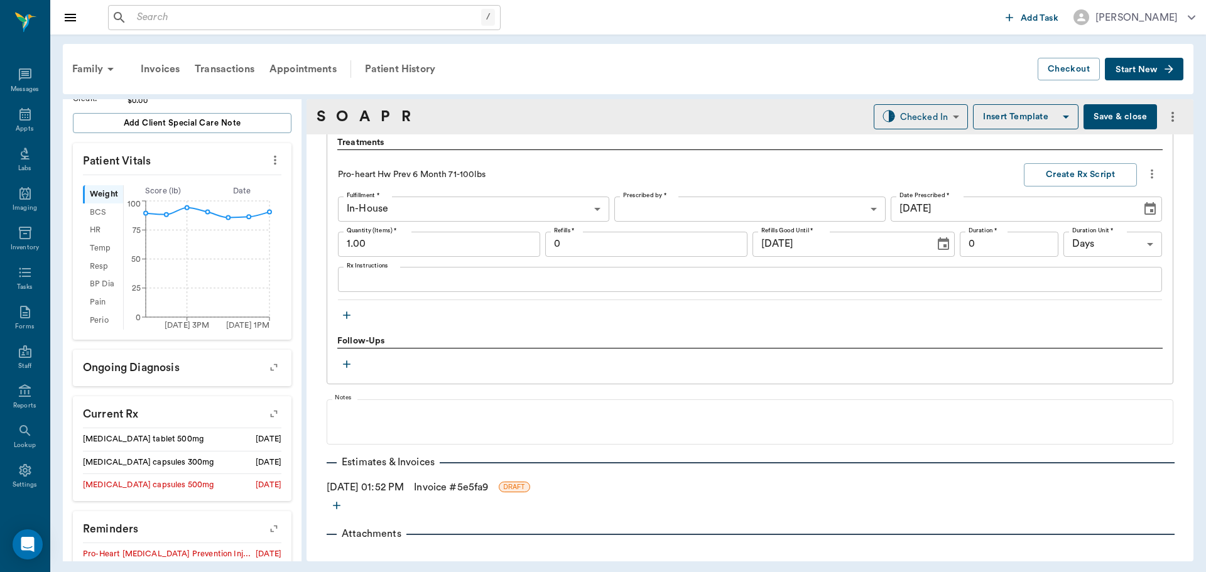
click at [456, 484] on link "Invoice # 5e5fa9" at bounding box center [451, 487] width 74 height 15
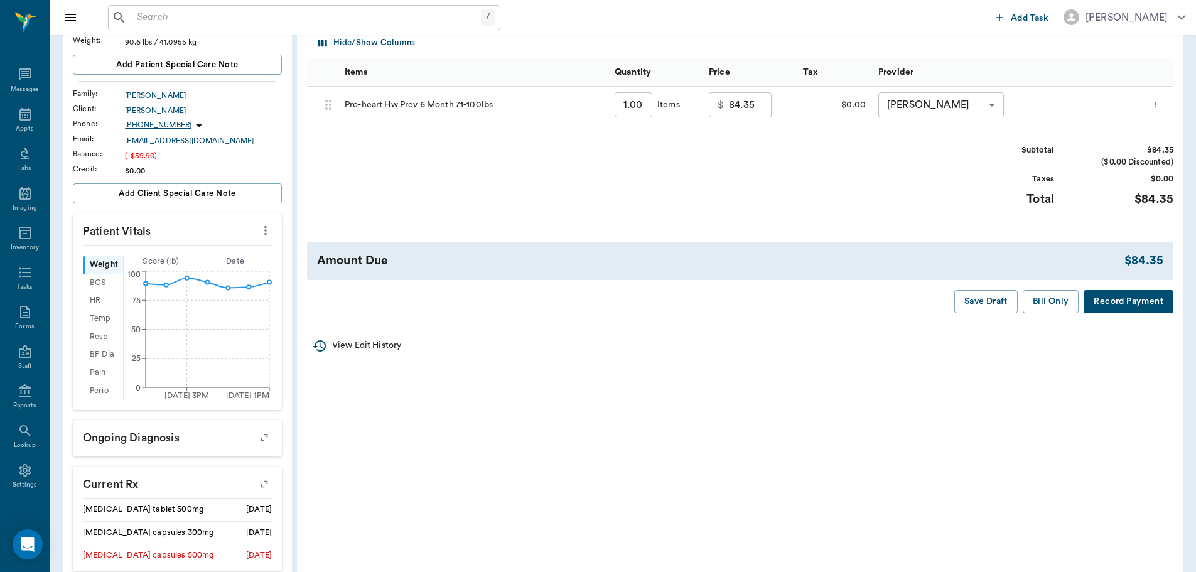
scroll to position [251, 0]
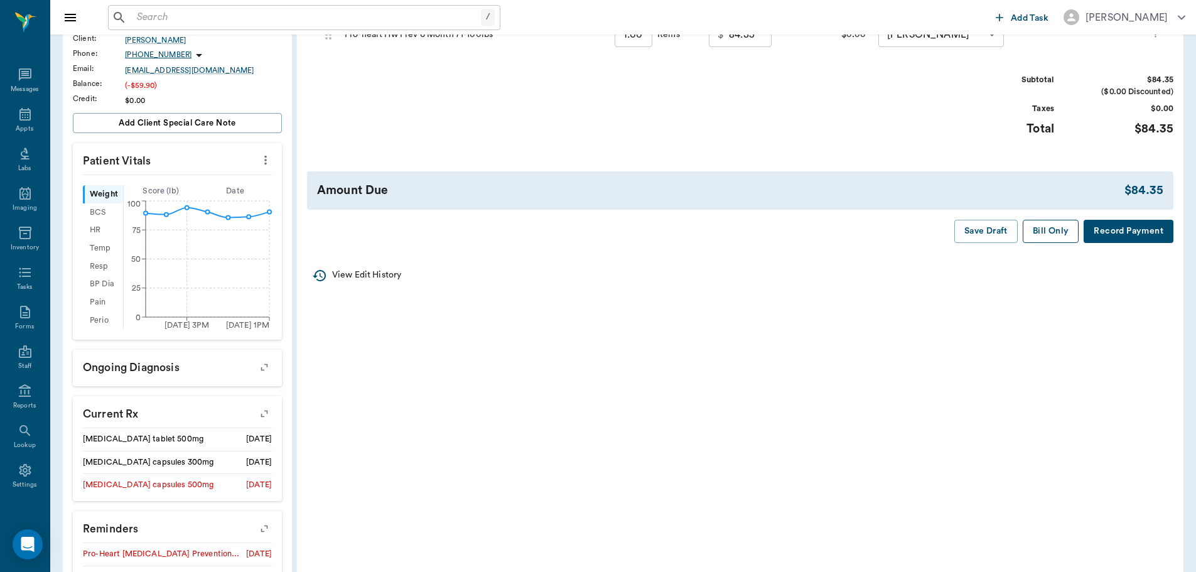
click at [1068, 230] on button "Bill Only" at bounding box center [1051, 231] width 57 height 23
click at [266, 526] on icon "button" at bounding box center [264, 529] width 10 height 10
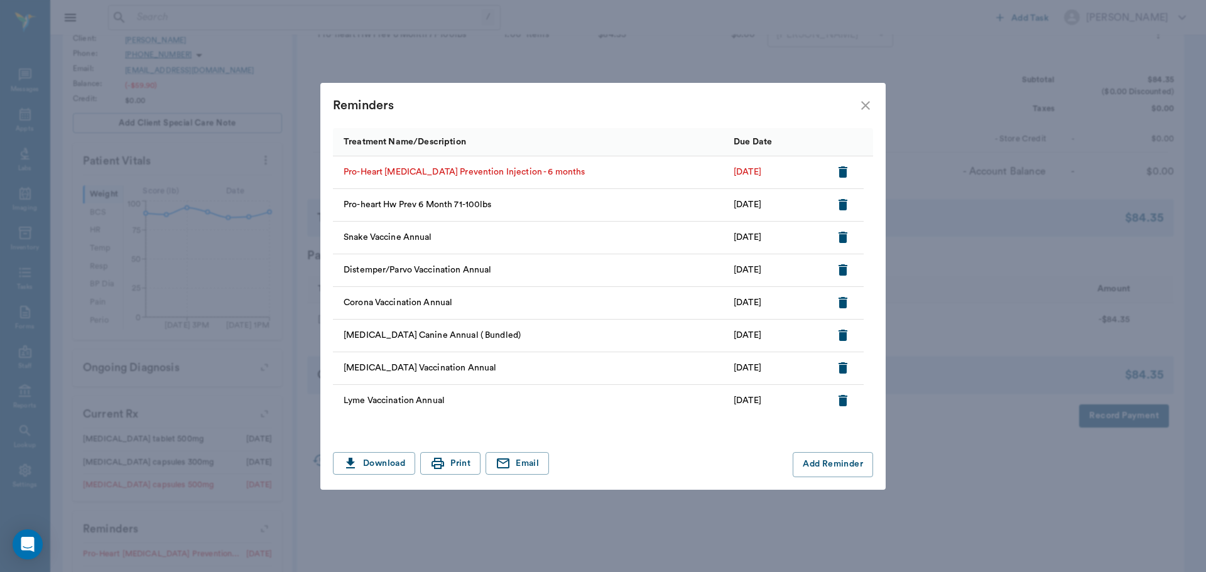
click at [837, 173] on icon "button" at bounding box center [842, 172] width 15 height 15
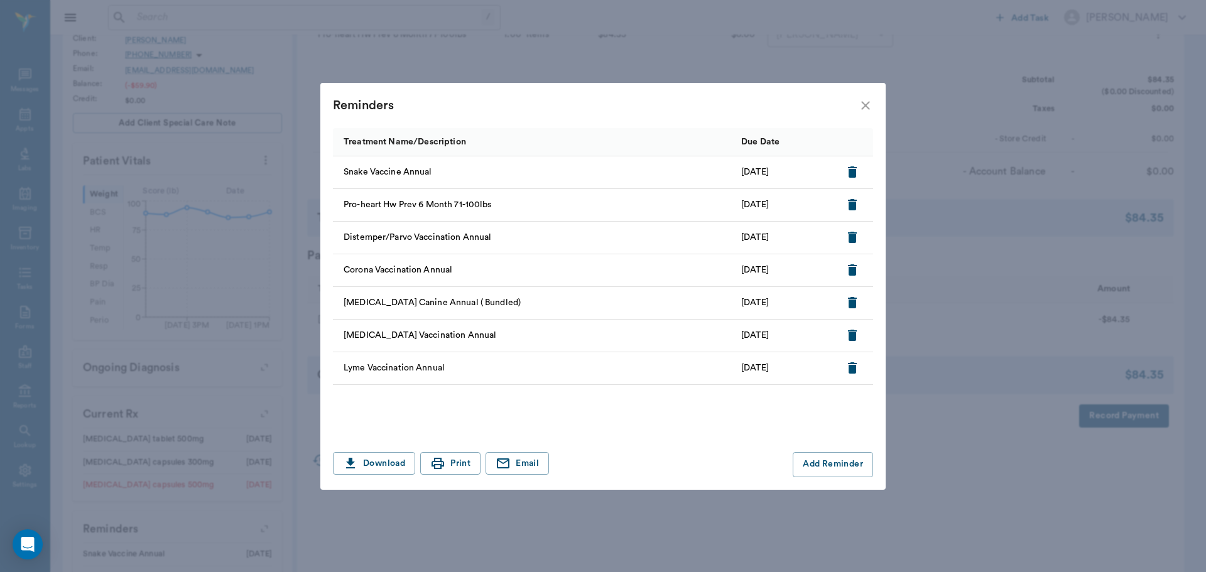
click at [872, 104] on icon "close" at bounding box center [865, 105] width 15 height 15
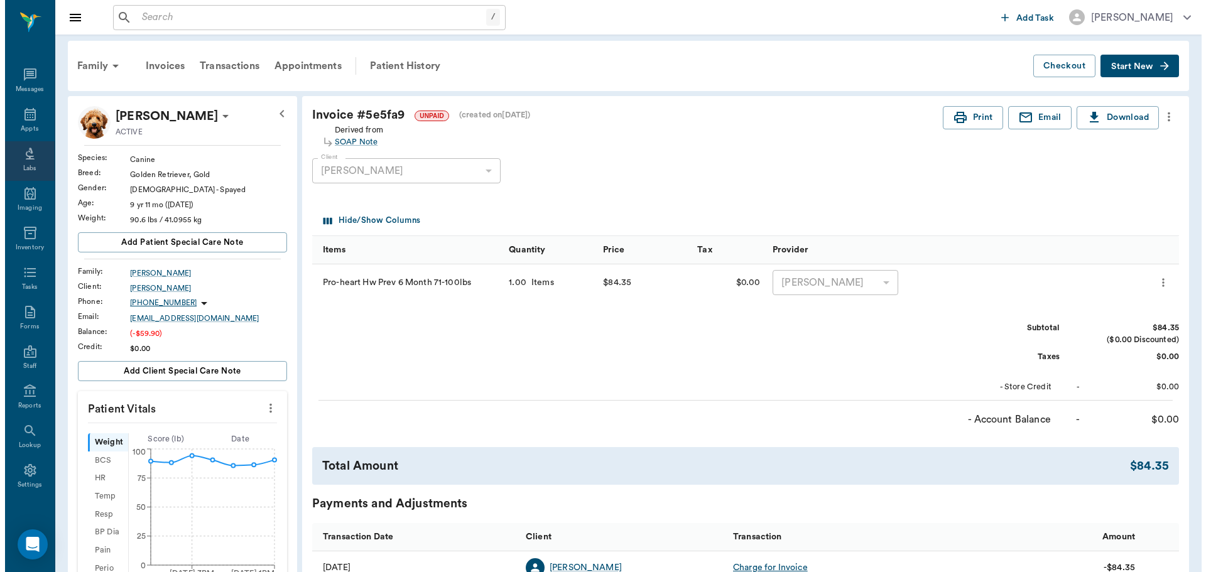
scroll to position [0, 0]
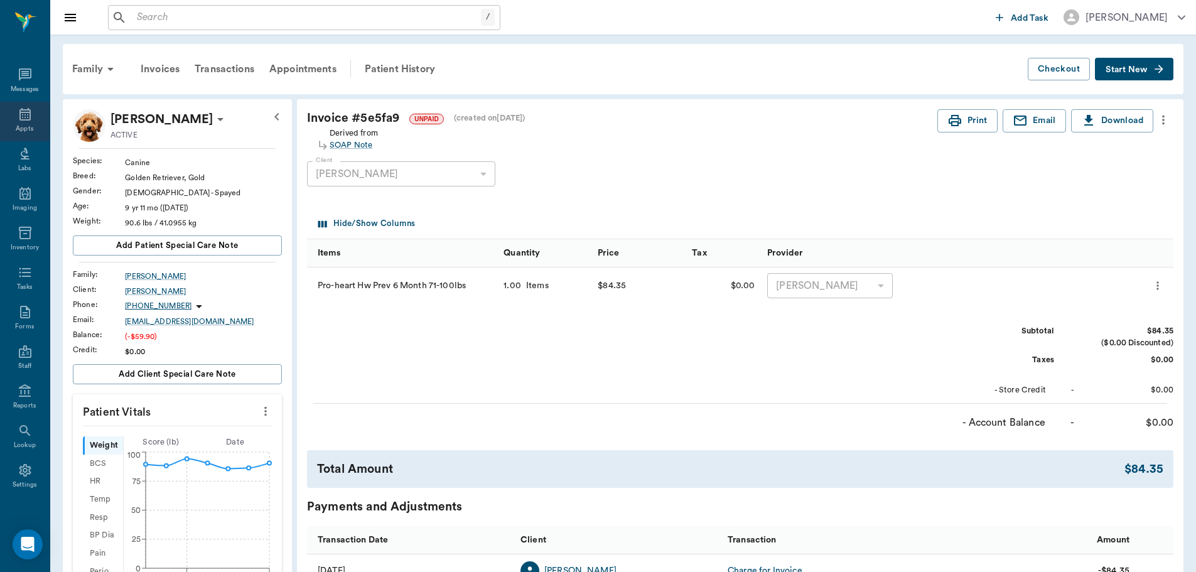
click at [7, 121] on div "Appts" at bounding box center [25, 122] width 50 height 40
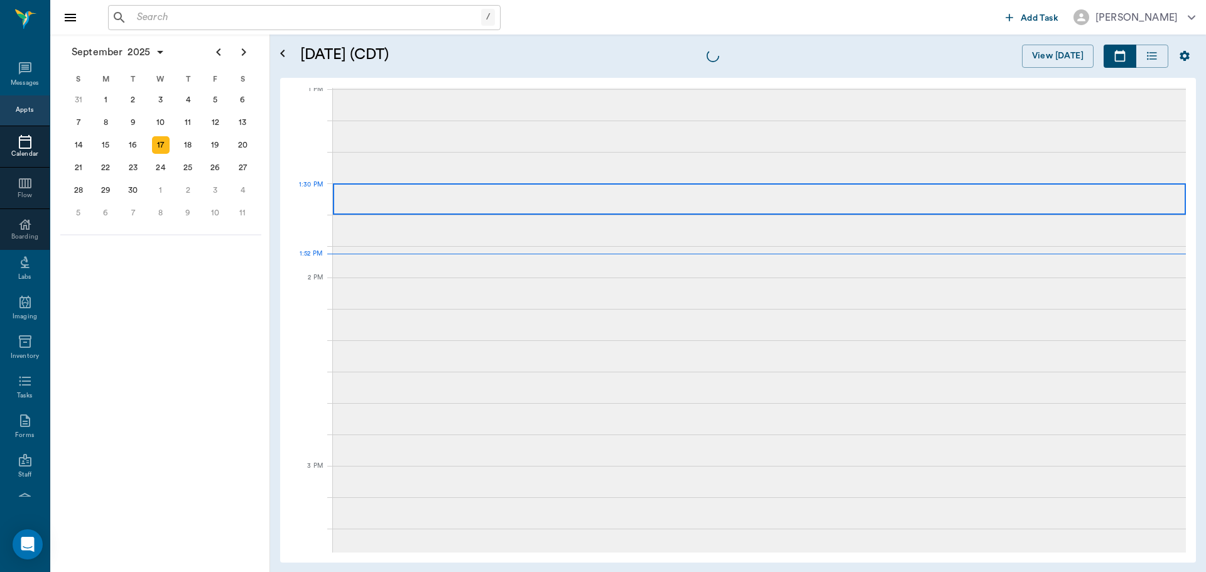
scroll to position [944, 0]
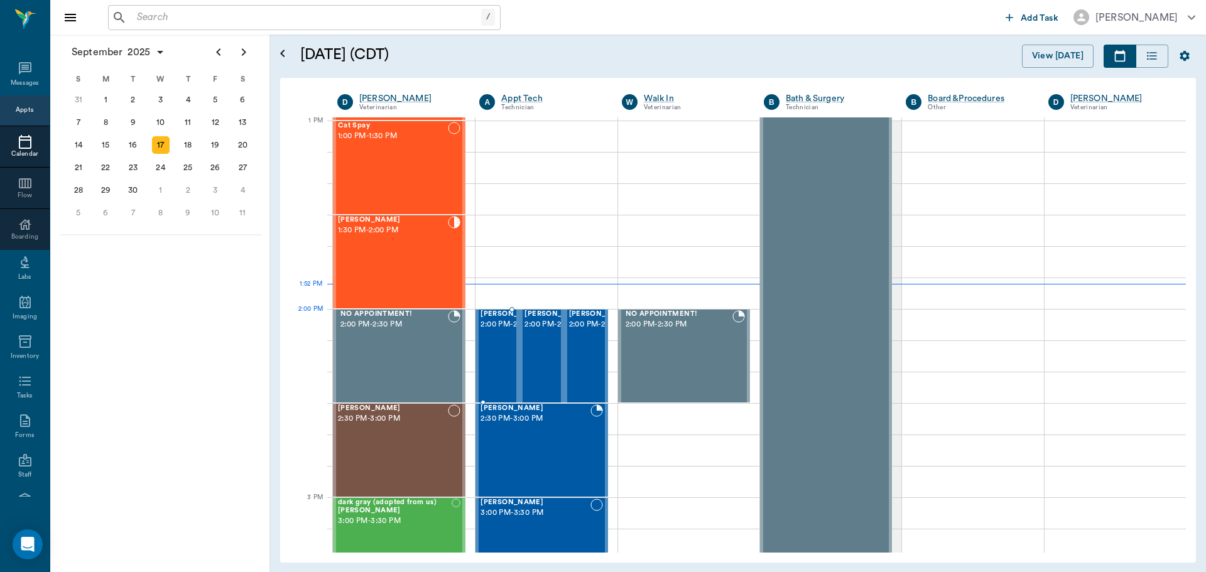
click at [490, 331] on span "2:00 PM - 2:30 PM" at bounding box center [511, 324] width 63 height 13
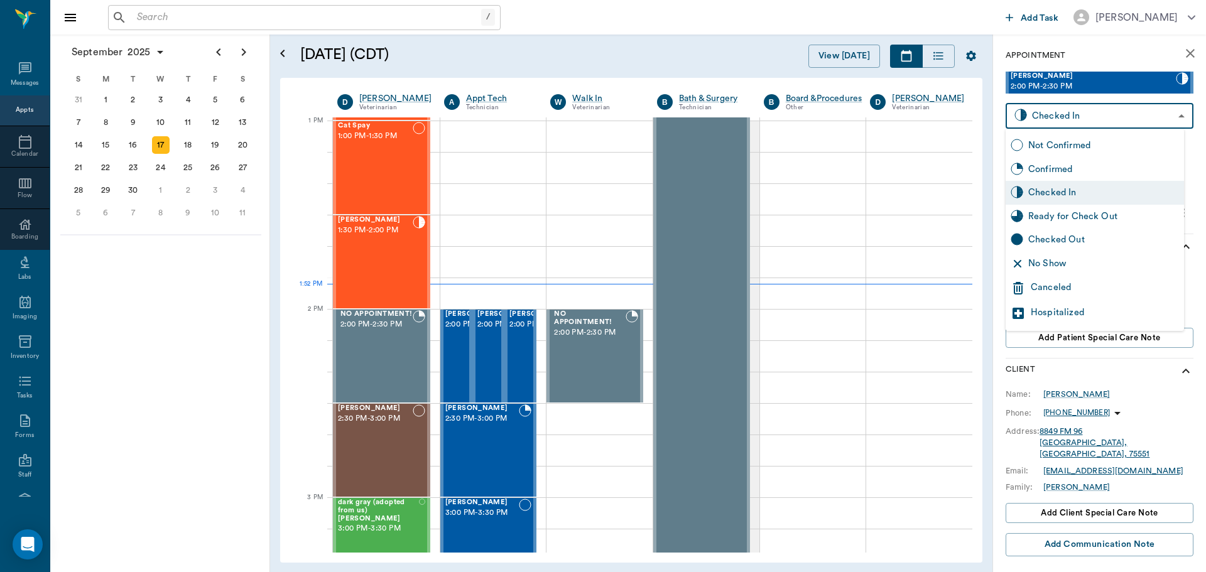
click at [1154, 109] on body "/ ​ Add Task [PERSON_NAME] Nectar Messages Appts Calendar Flow Boarding Labs Im…" at bounding box center [603, 286] width 1206 height 572
click at [1135, 210] on div "Ready for Check Out" at bounding box center [1103, 217] width 151 height 14
type input "READY_TO_CHECKOUT"
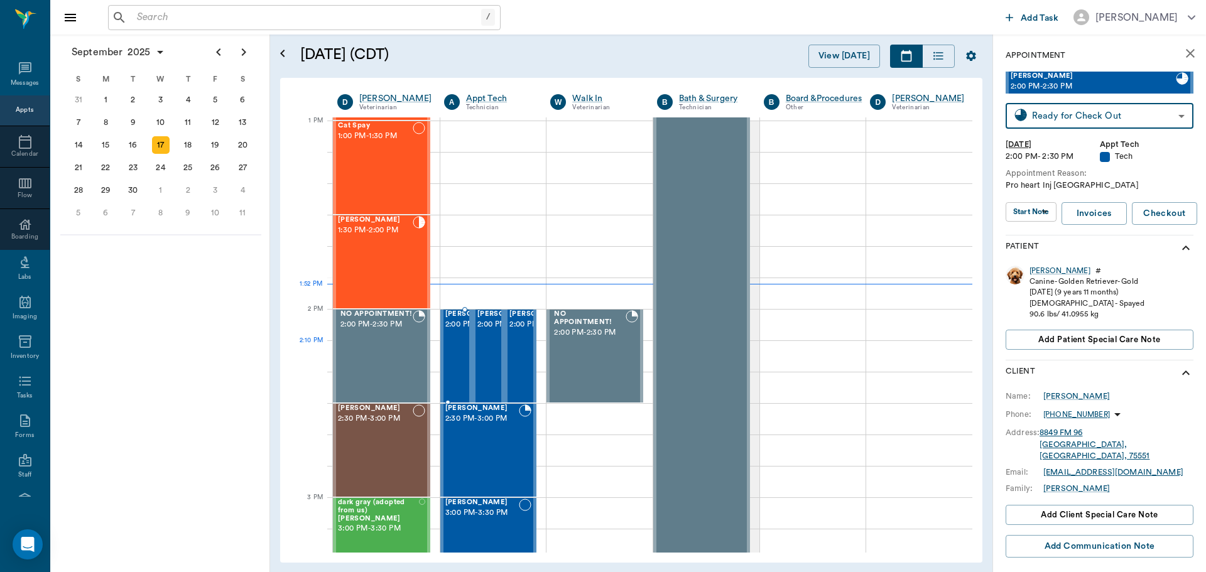
click at [455, 331] on span "2:00 PM - 2:30 PM" at bounding box center [476, 324] width 63 height 13
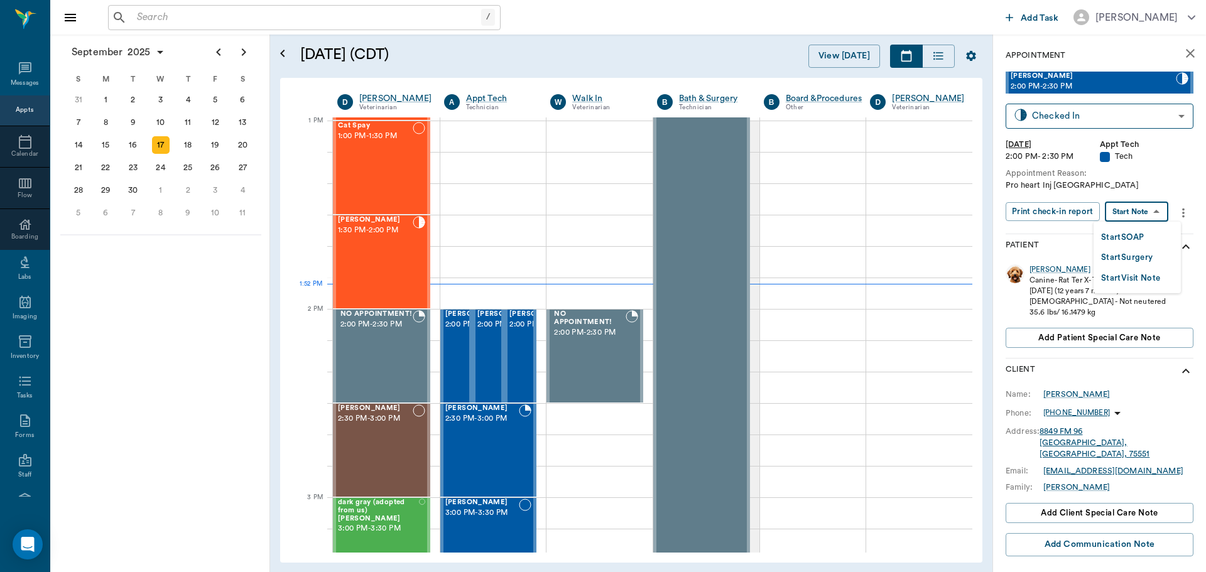
click at [1132, 221] on body "/ ​ Add Task [PERSON_NAME] Nectar Messages Appts Calendar Flow Boarding Labs Im…" at bounding box center [603, 286] width 1206 height 572
click at [1135, 241] on button "Start SOAP" at bounding box center [1122, 237] width 43 height 14
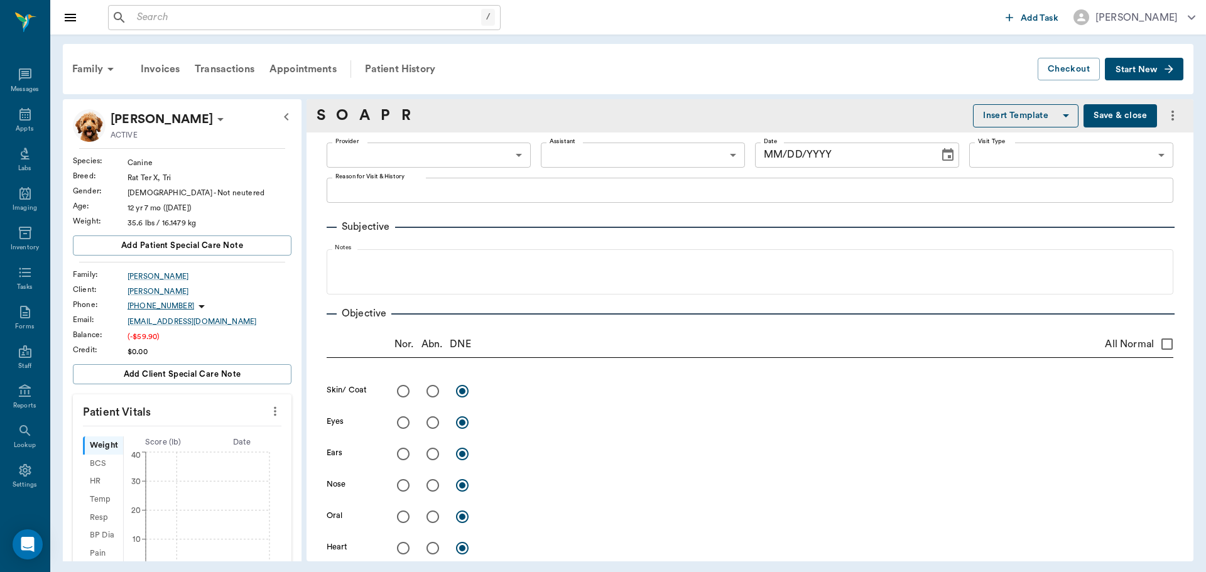
type input "63ec2f075fda476ae8351a4c"
type input "65d2be4f46e3a538d89b8c1a"
type textarea "Pro heart Inj [GEOGRAPHIC_DATA]"
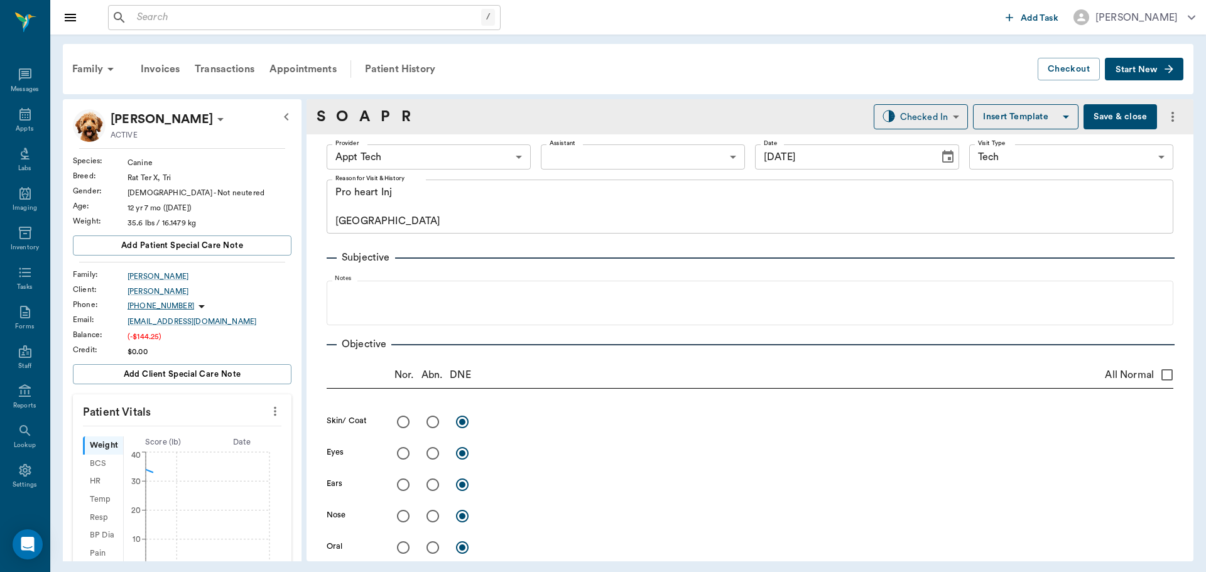
type input "[DATE]"
click at [516, 165] on body "/ ​ Add Task [PERSON_NAME] Nectar Messages Appts Labs Imaging Inventory Tasks F…" at bounding box center [603, 286] width 1206 height 572
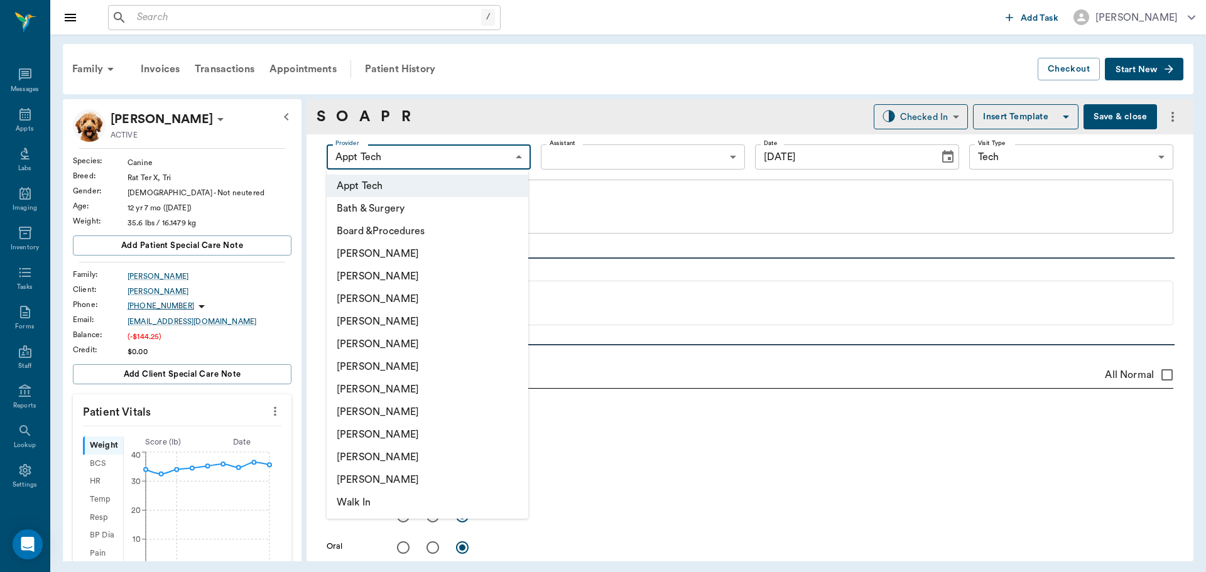
click at [455, 305] on li "[PERSON_NAME]" at bounding box center [428, 299] width 202 height 23
type input "642ef10e332a41444de2bad1"
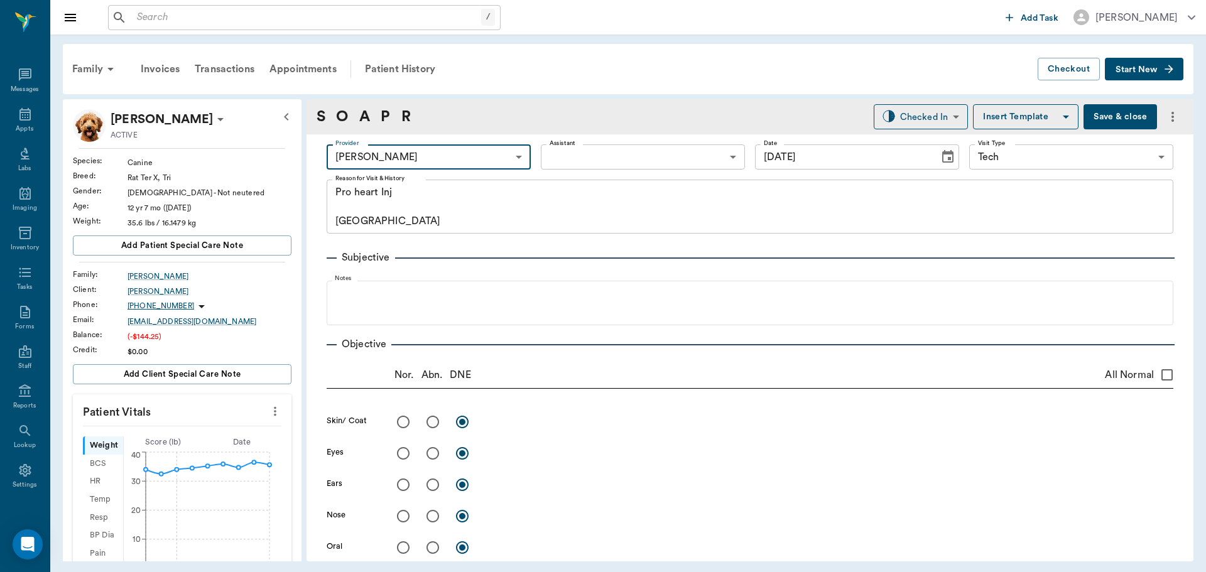
drag, startPoint x: 268, startPoint y: 413, endPoint x: 256, endPoint y: 416, distance: 12.3
click at [268, 414] on icon "more" at bounding box center [275, 411] width 14 height 15
click at [203, 437] on span "Enter Vitals" at bounding box center [213, 432] width 106 height 13
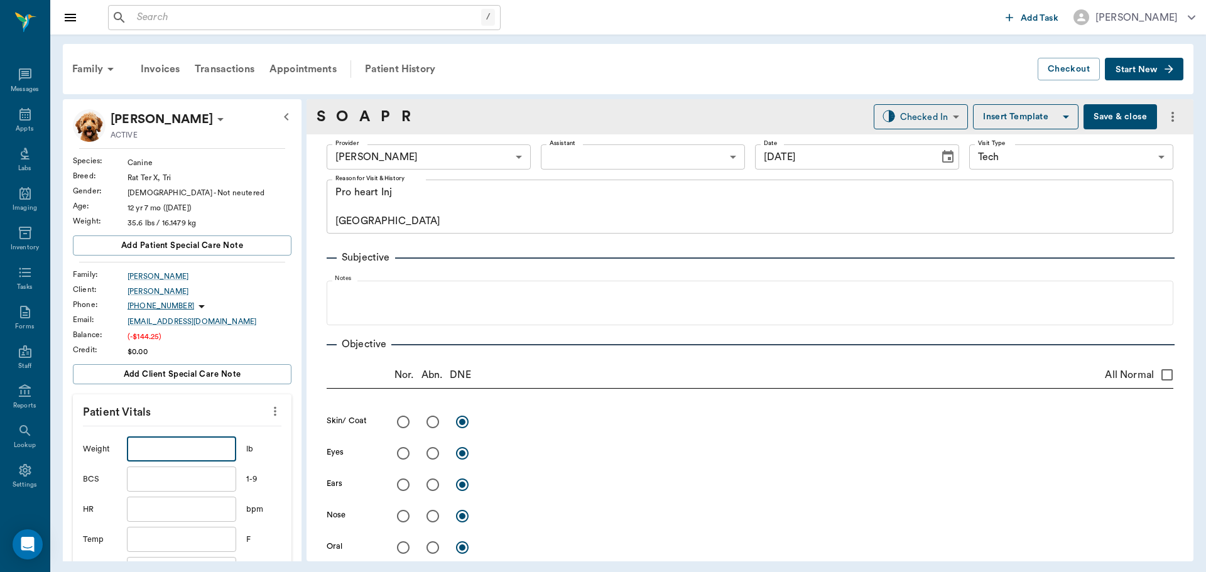
click at [198, 448] on input "text" at bounding box center [181, 448] width 109 height 25
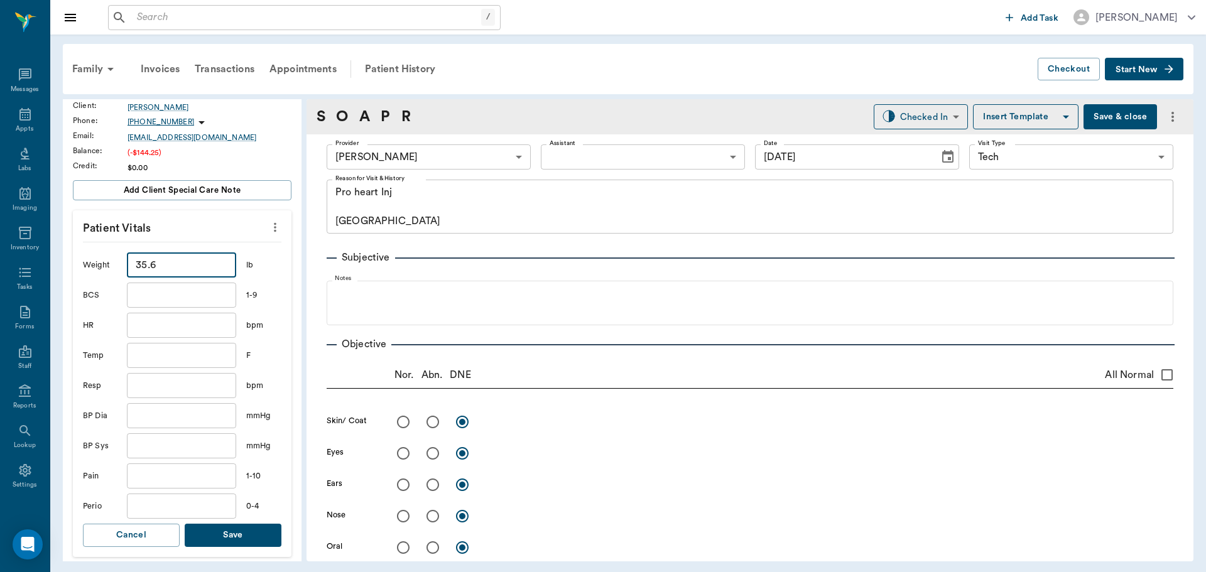
scroll to position [188, 0]
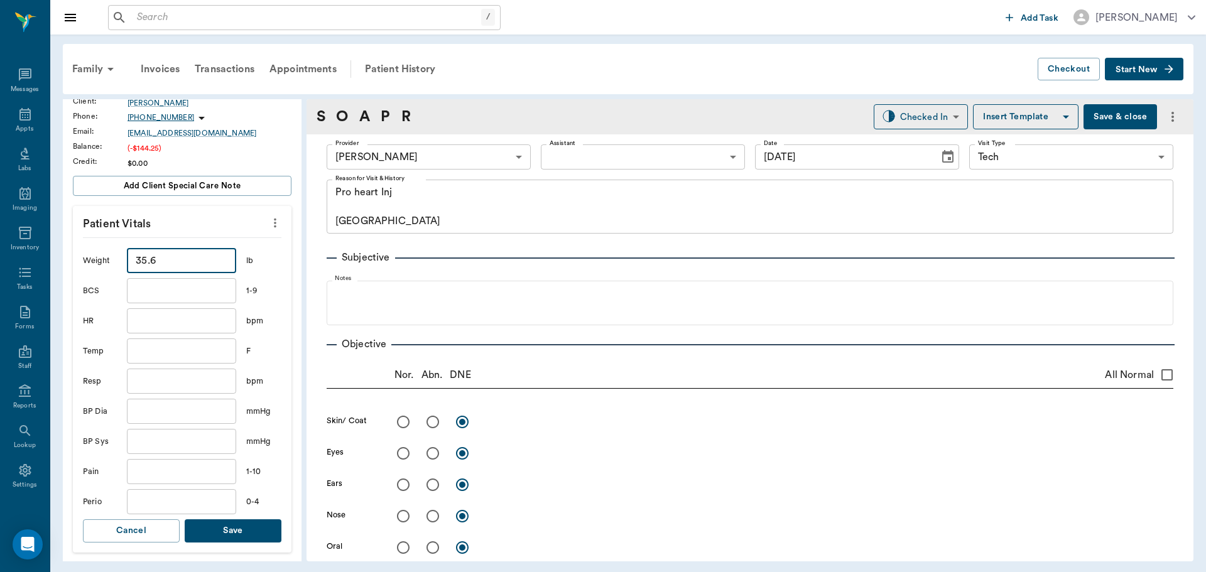
type input "35.6"
click at [251, 524] on button "Save" at bounding box center [233, 530] width 97 height 23
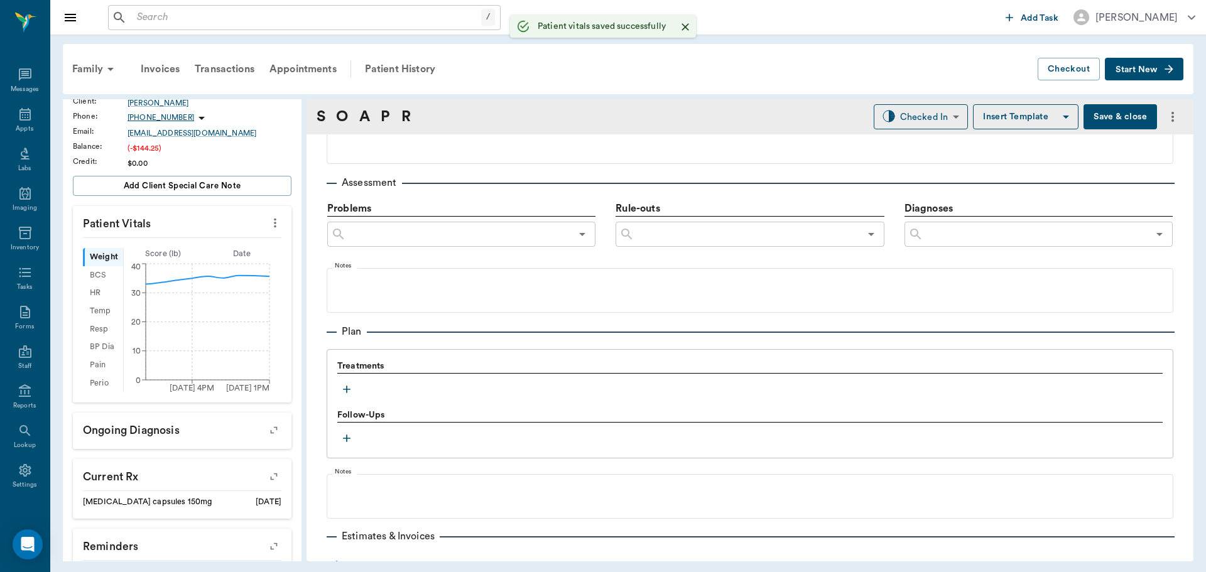
scroll to position [754, 0]
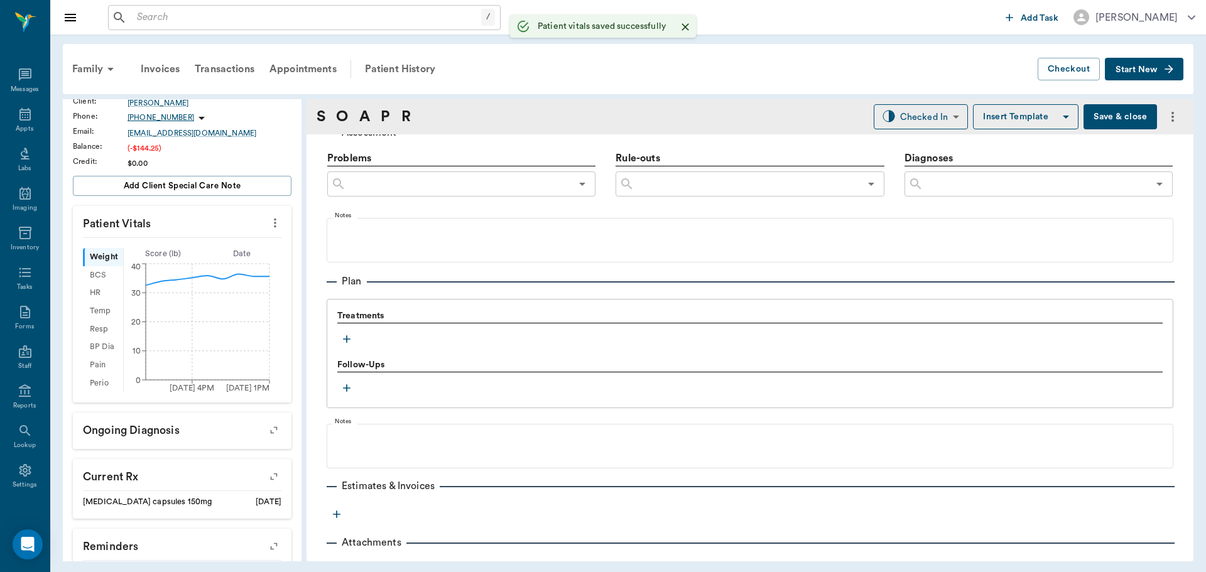
click at [342, 343] on icon "button" at bounding box center [346, 339] width 13 height 13
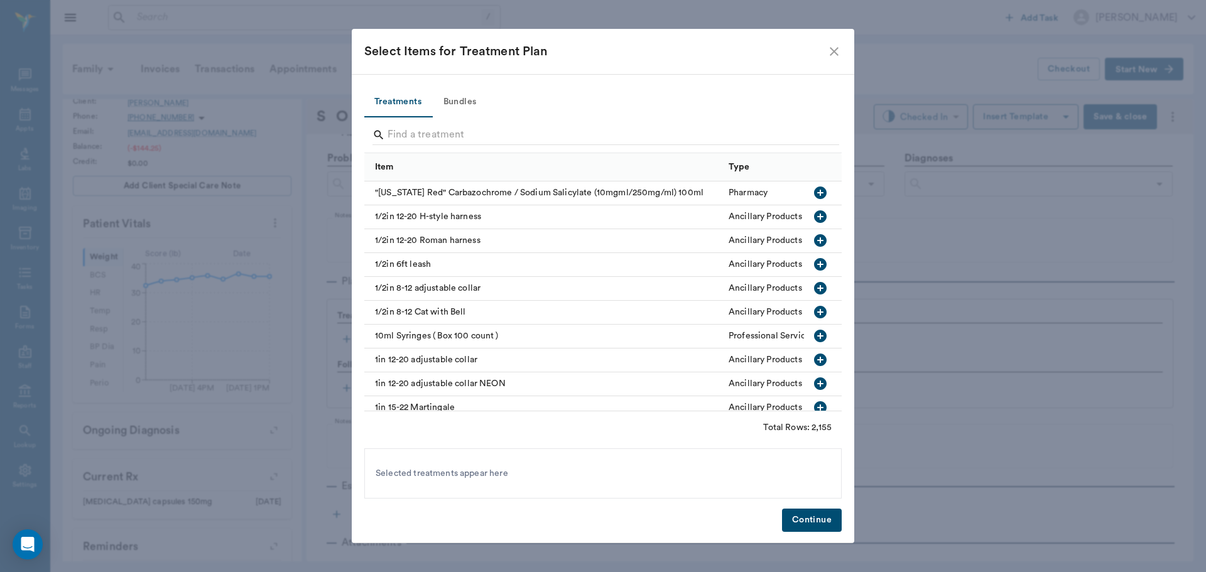
click at [445, 122] on div at bounding box center [605, 136] width 467 height 33
click at [450, 127] on input "Search" at bounding box center [603, 135] width 433 height 20
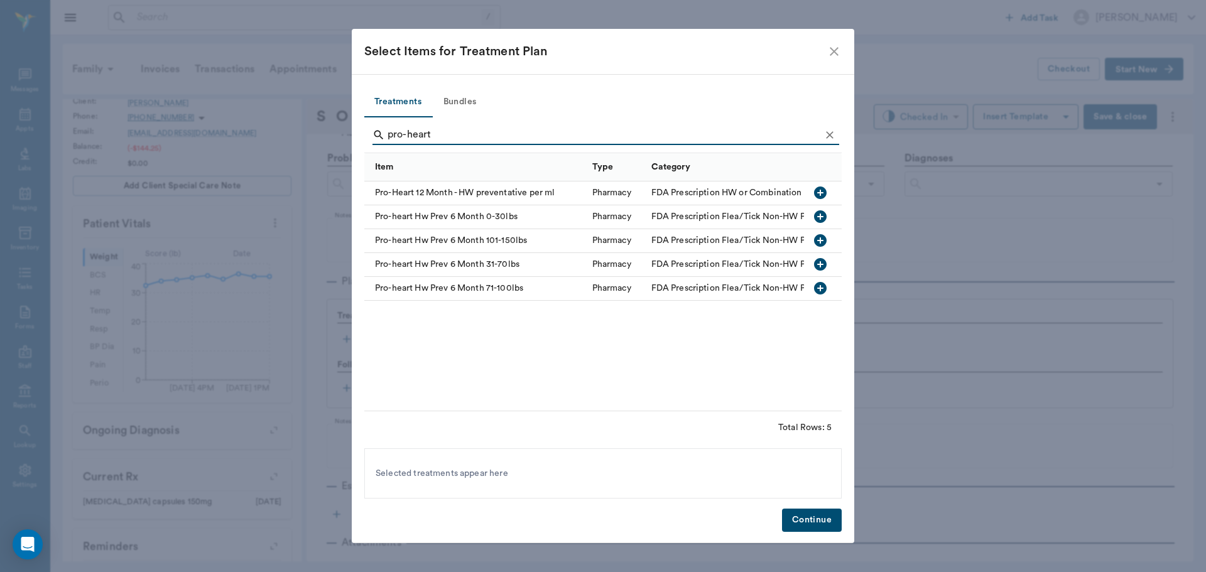
type input "pro-heart"
click at [823, 271] on icon "button" at bounding box center [820, 264] width 15 height 15
click at [826, 523] on button "Continue" at bounding box center [812, 520] width 60 height 23
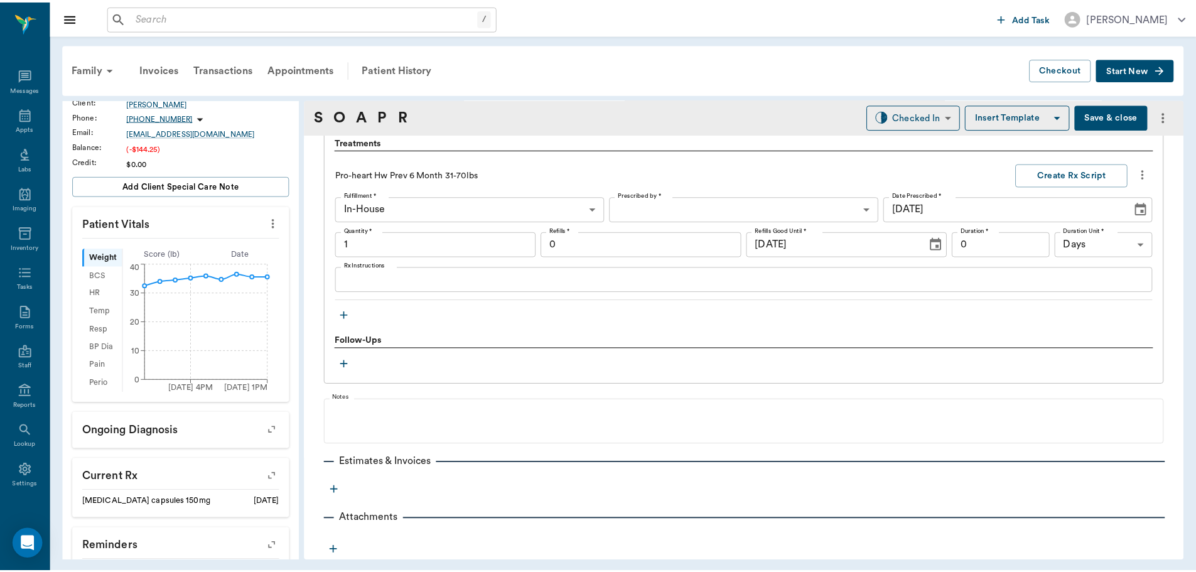
scroll to position [406, 0]
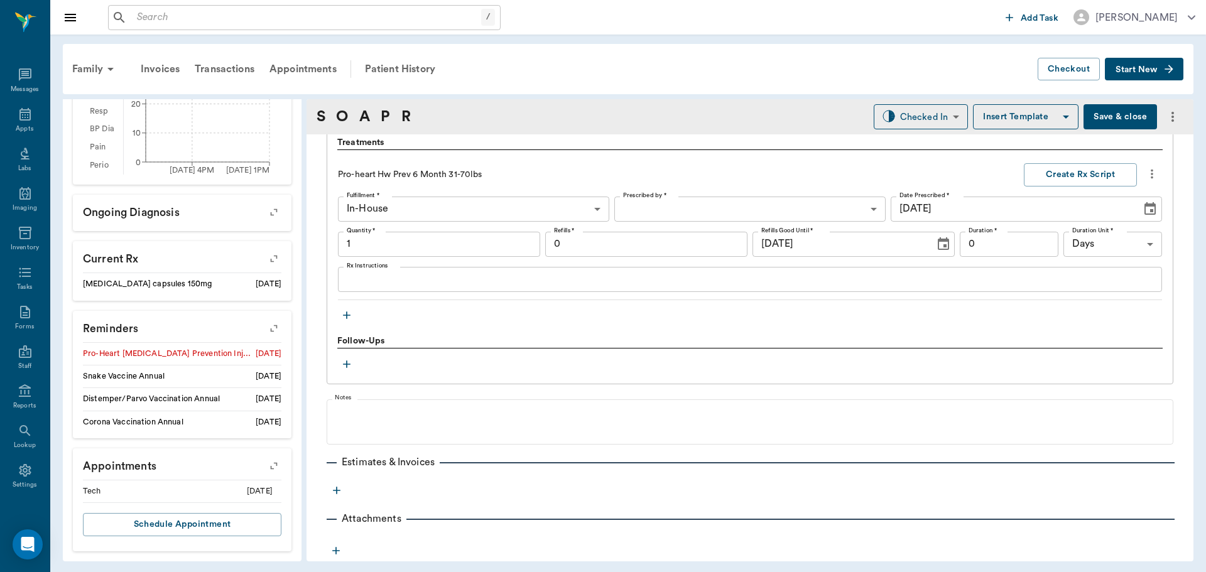
type input "1.00"
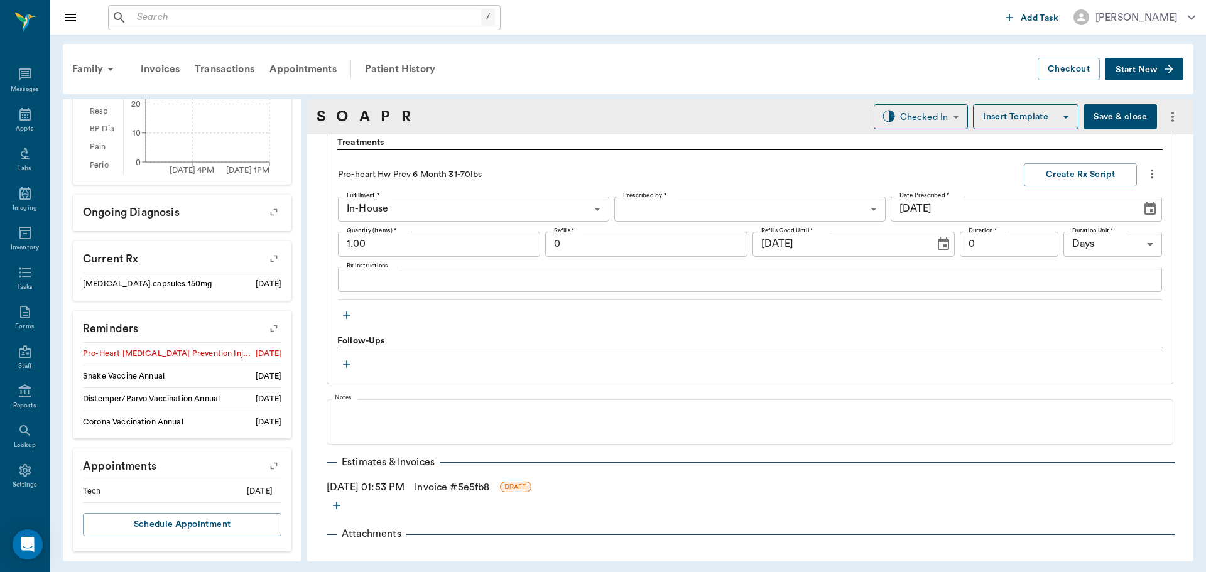
click at [269, 331] on icon "button" at bounding box center [274, 328] width 10 height 10
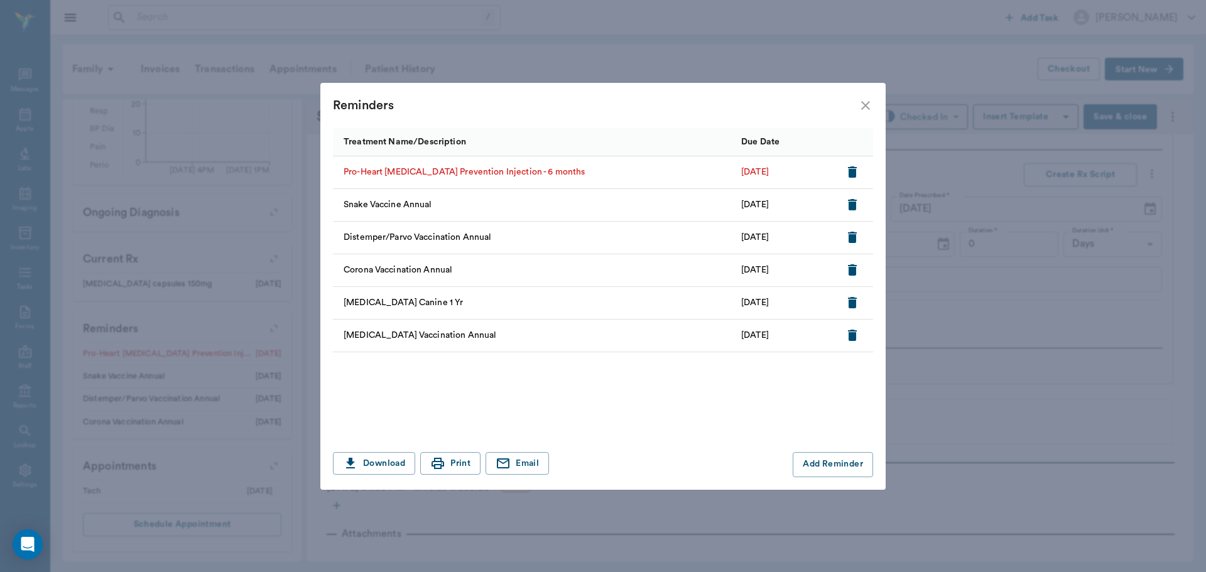
click at [851, 173] on icon "button" at bounding box center [852, 171] width 9 height 11
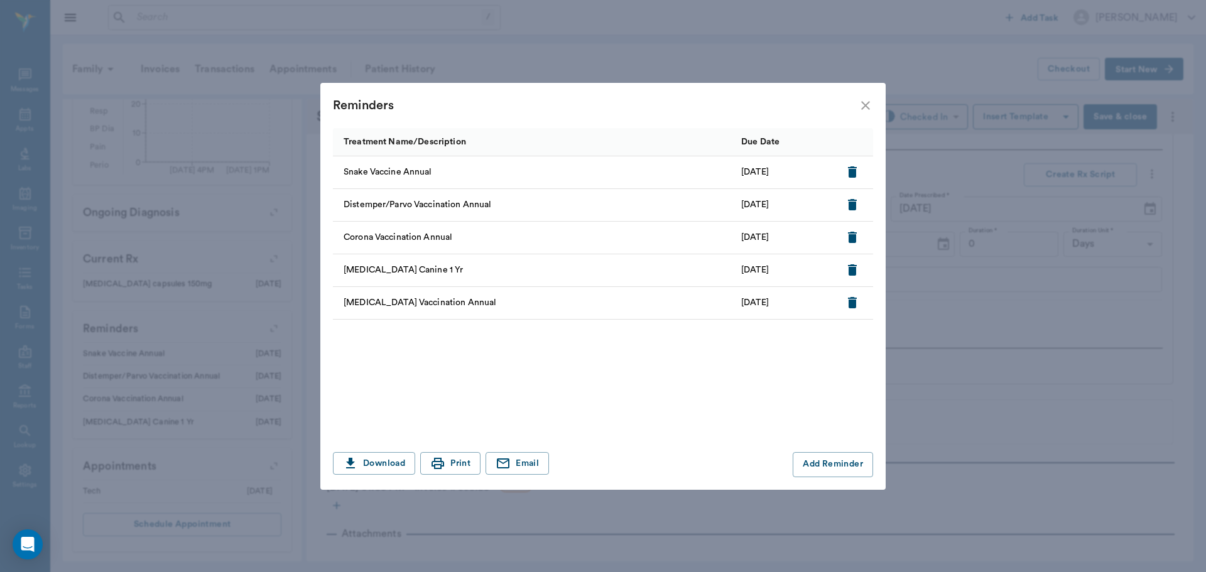
click at [865, 107] on icon "close" at bounding box center [865, 105] width 15 height 15
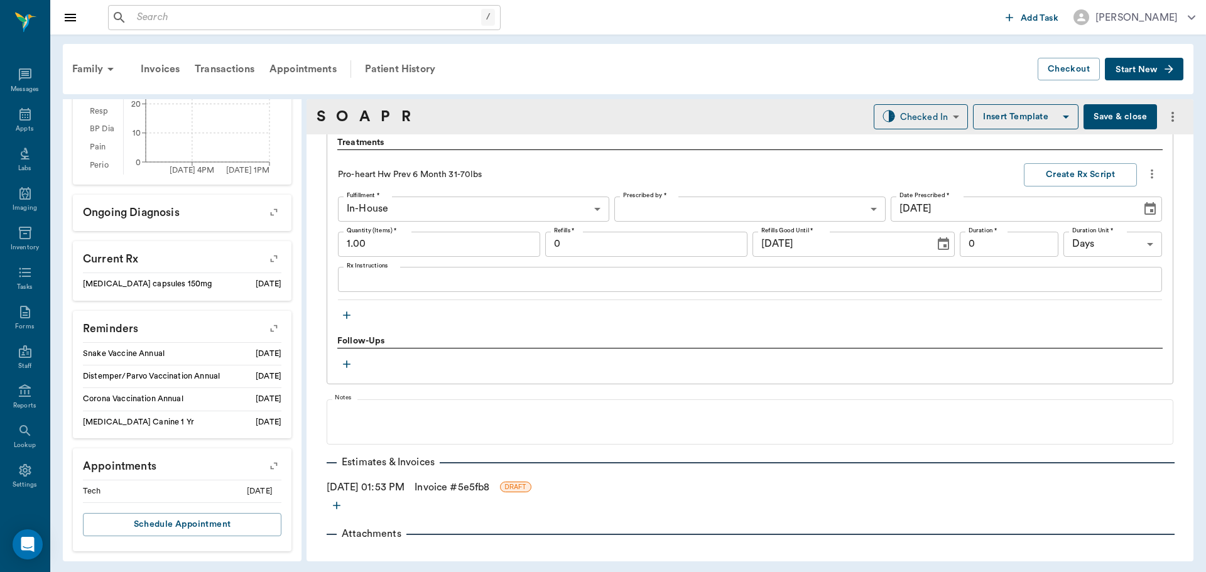
click at [473, 489] on link "Invoice # 5e5fb8" at bounding box center [452, 487] width 75 height 15
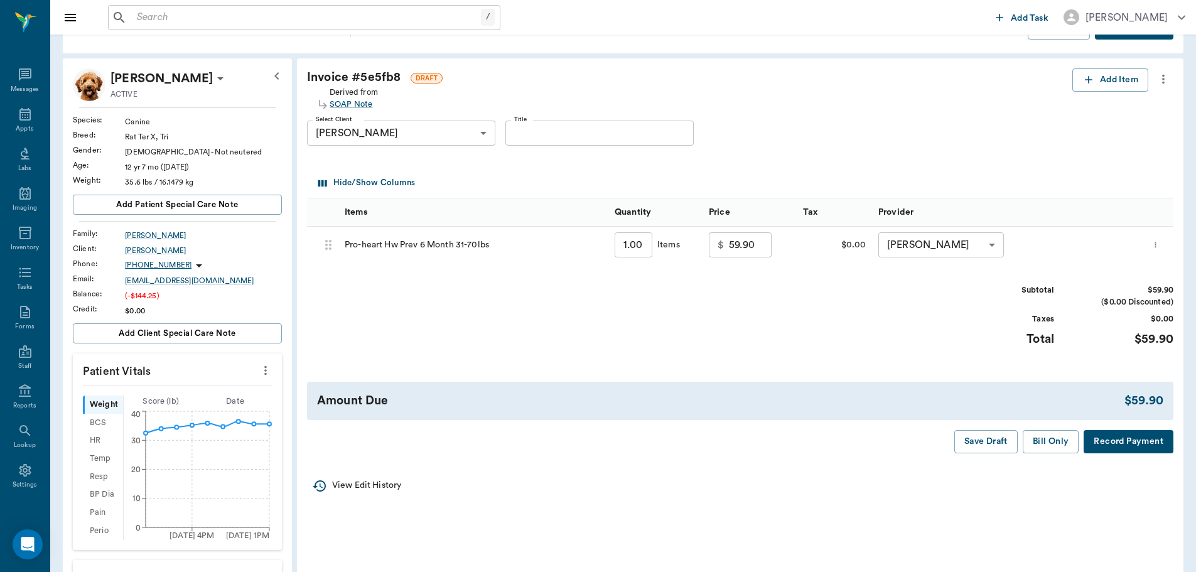
scroll to position [63, 0]
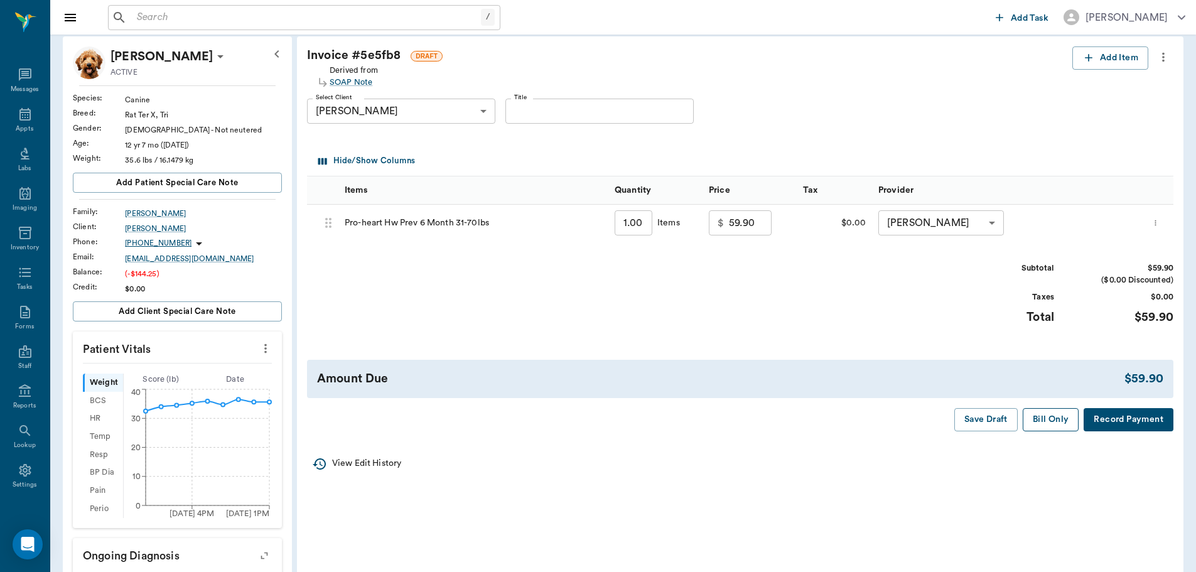
click at [1046, 424] on button "Bill Only" at bounding box center [1051, 419] width 57 height 23
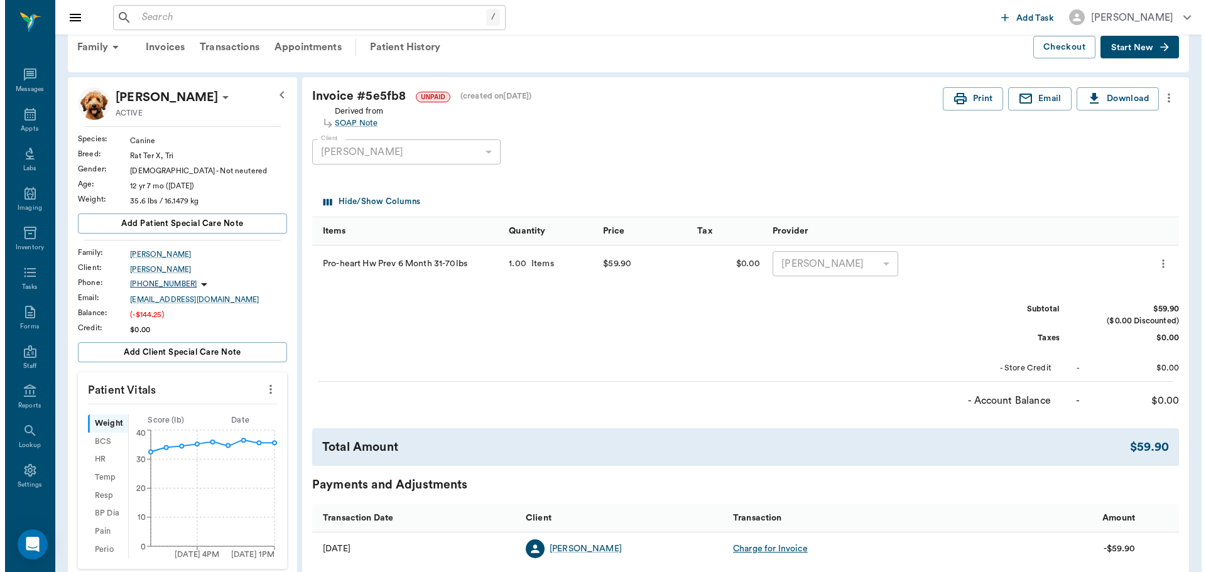
scroll to position [0, 0]
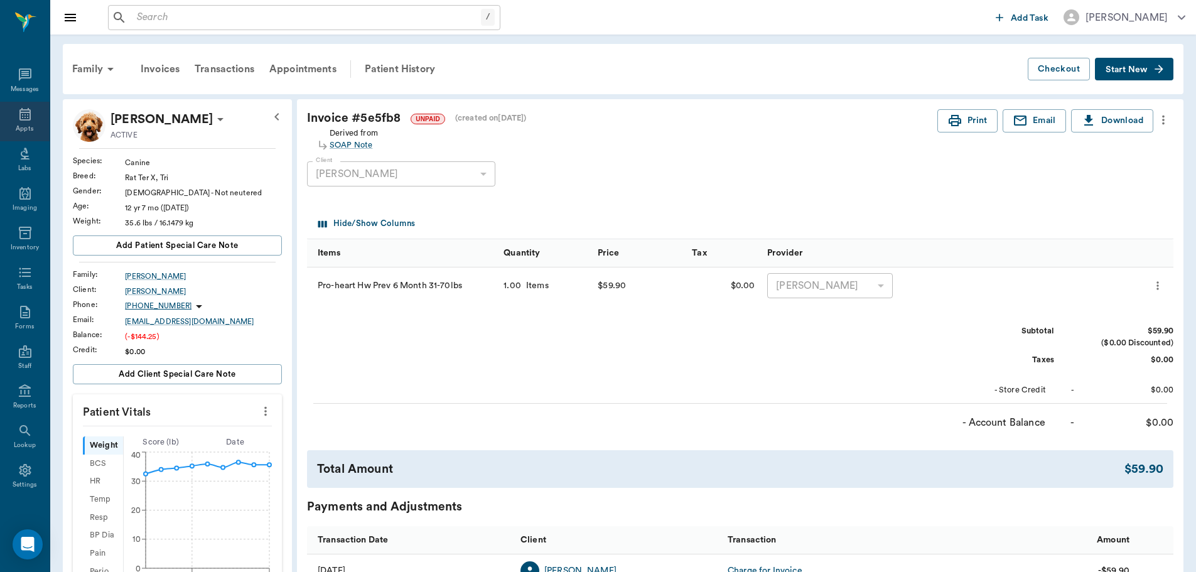
click at [23, 126] on div "Appts" at bounding box center [25, 128] width 18 height 9
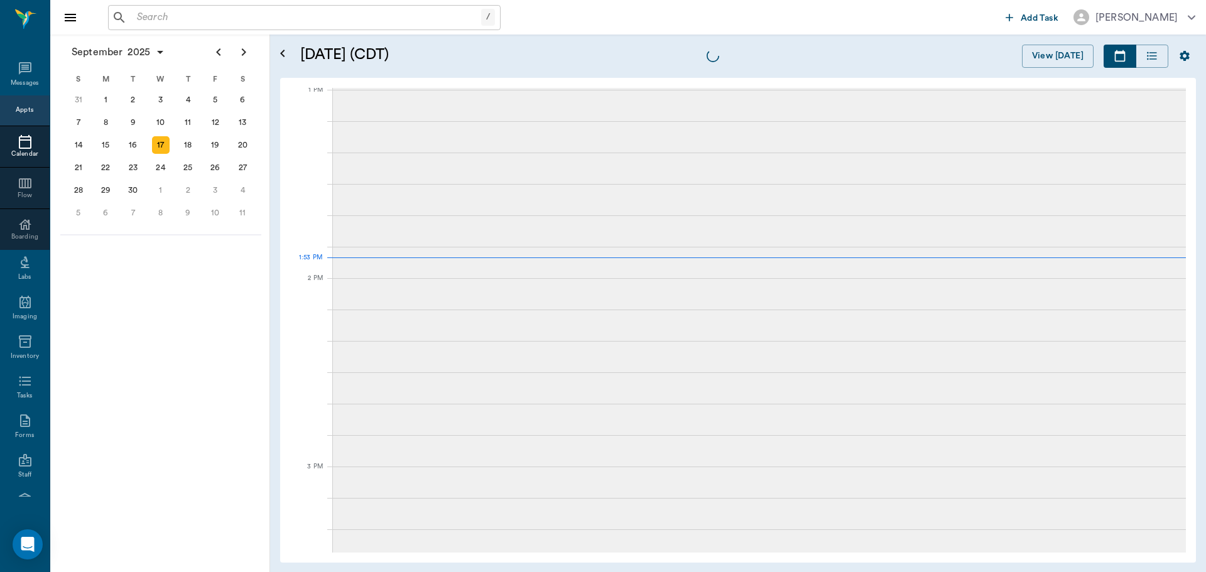
scroll to position [944, 0]
